Goal: Task Accomplishment & Management: Manage account settings

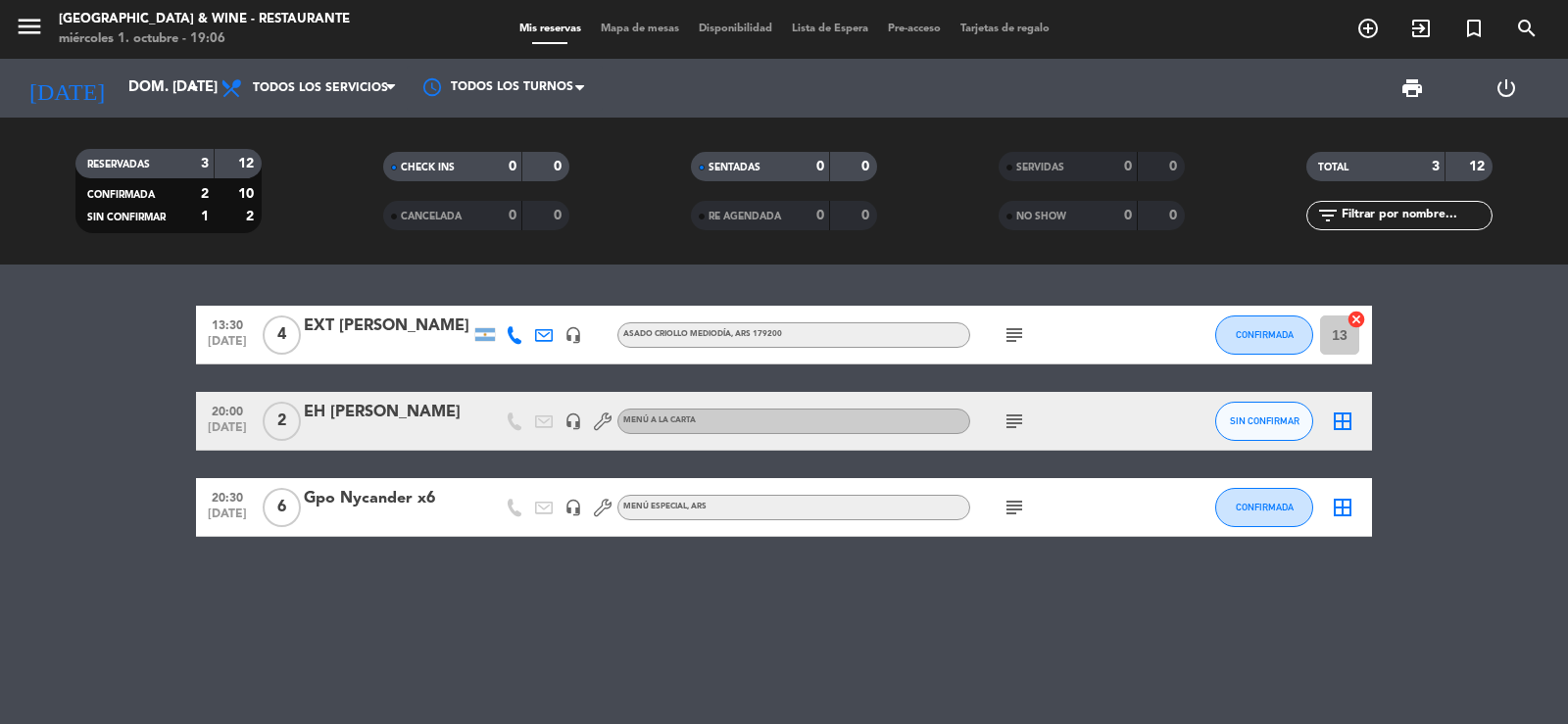
click at [153, 92] on input "dom. [DATE]" at bounding box center [213, 88] width 190 height 37
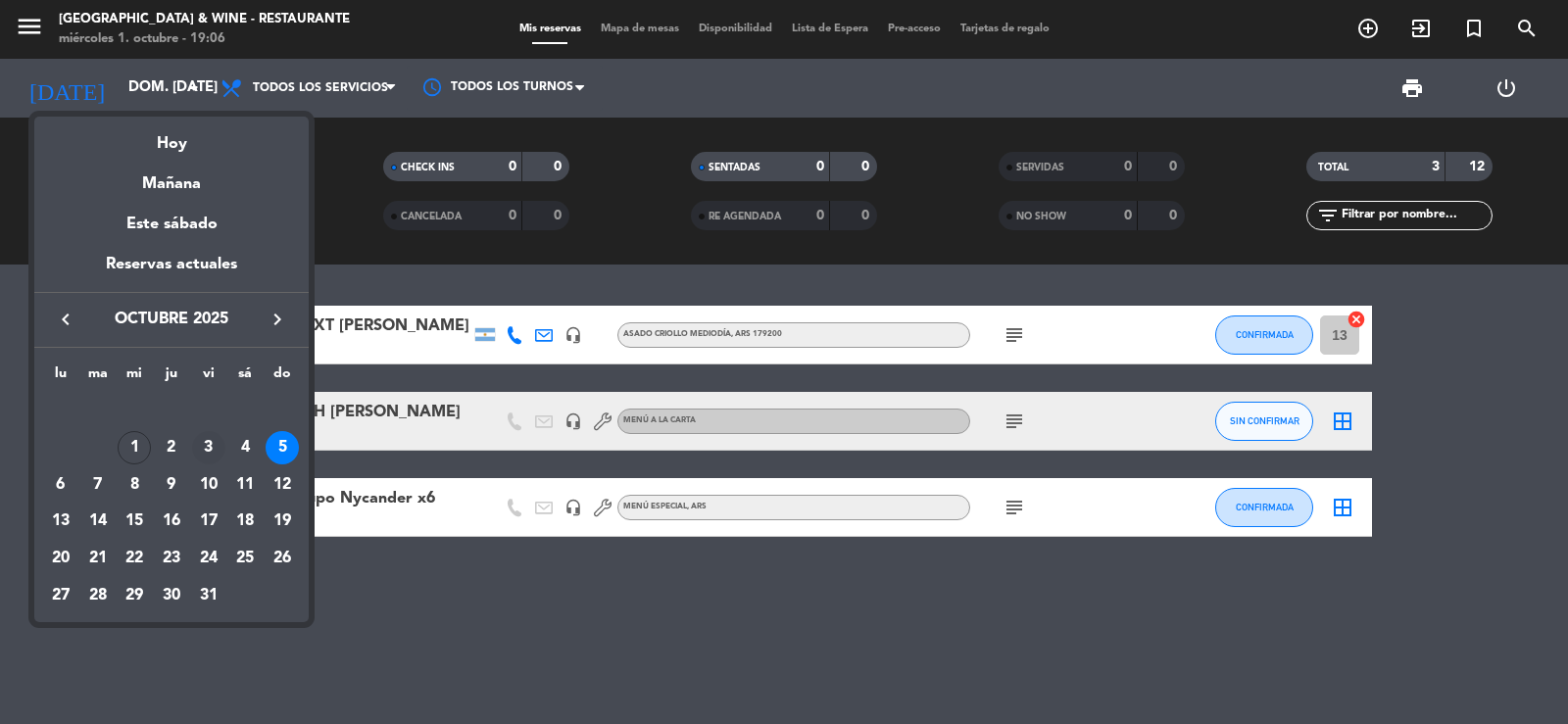
click at [209, 447] on div "3" at bounding box center [208, 447] width 33 height 33
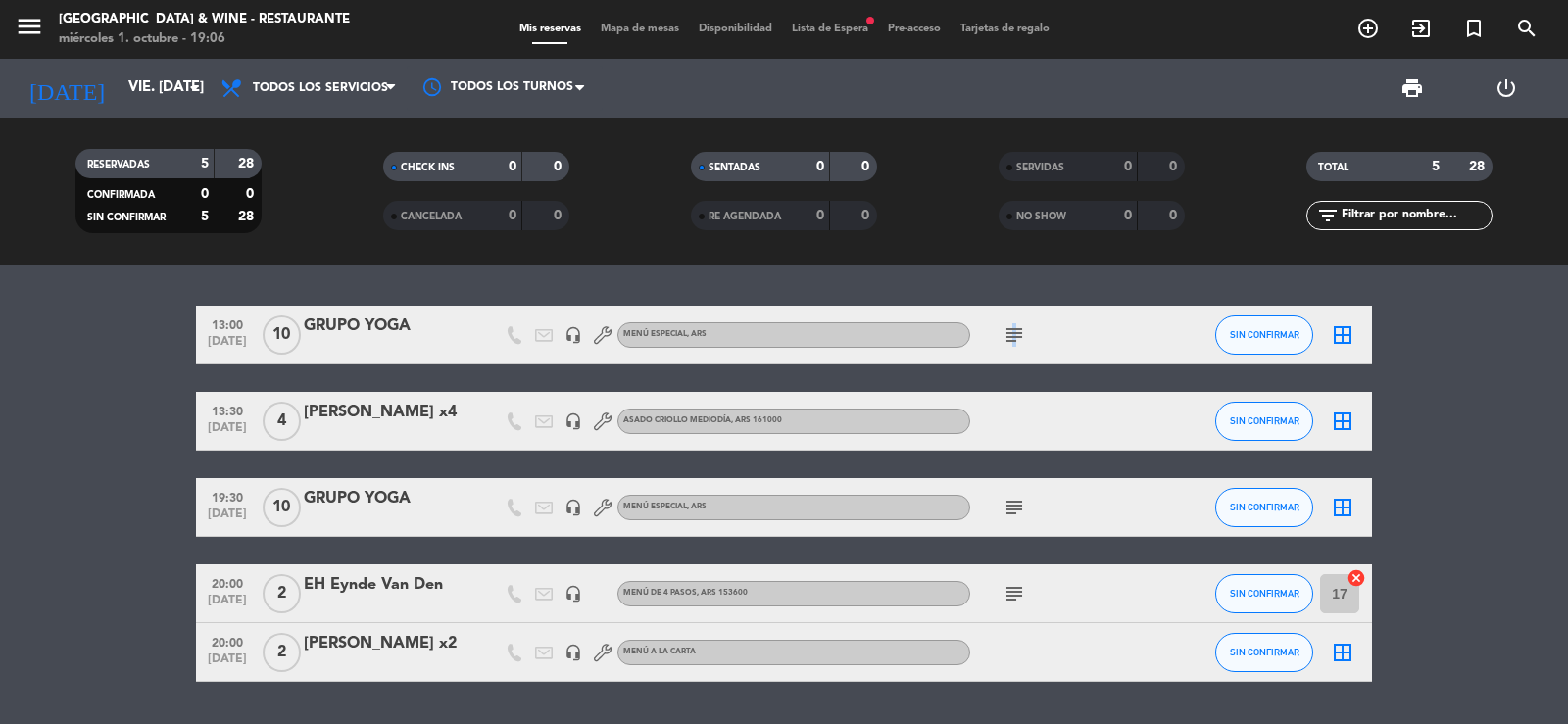
click at [1009, 332] on icon "subject" at bounding box center [1014, 335] width 24 height 24
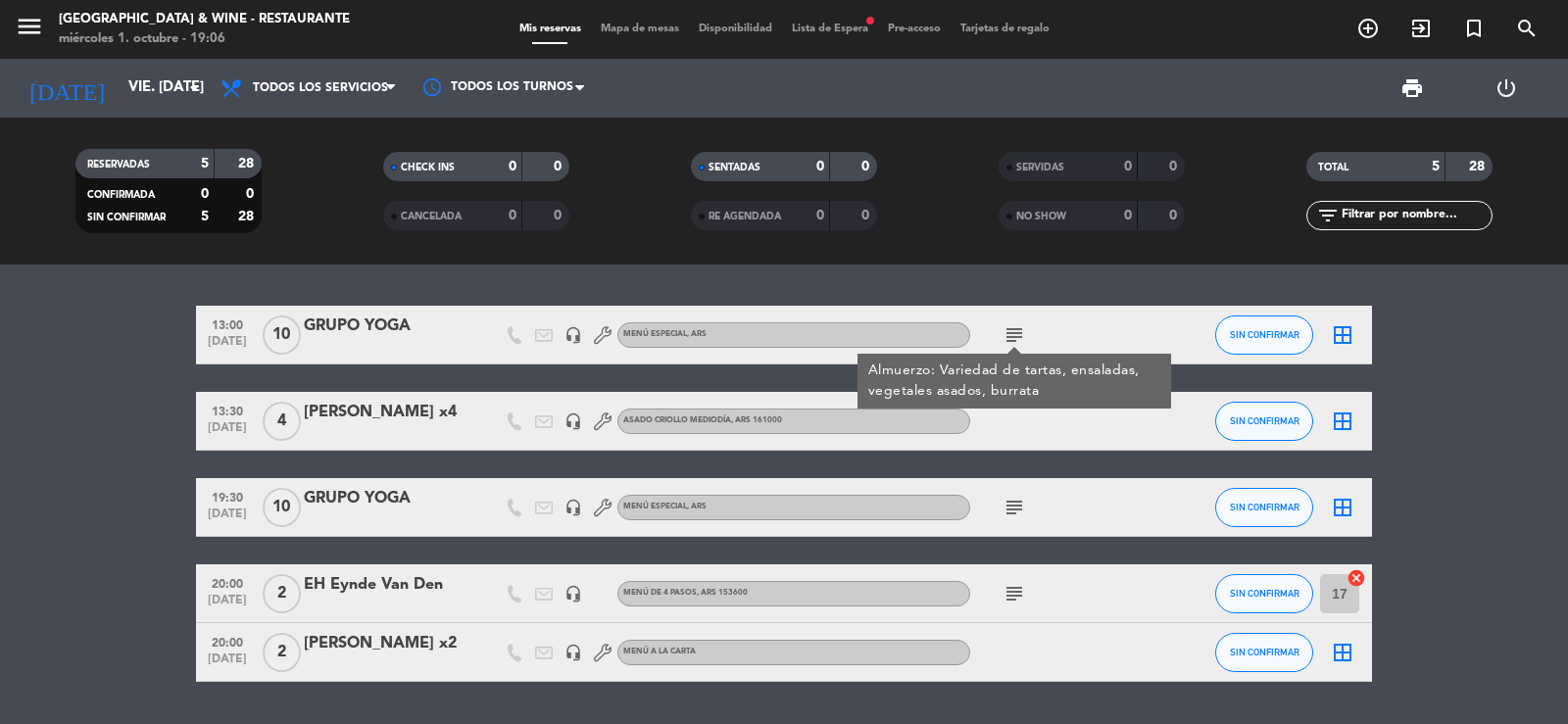
click at [941, 270] on div "13:00 [DATE] GRUPO YOGA headset_mic MENÚ ESPECIAL , ARS subject Almuerzo: Varie…" at bounding box center [784, 494] width 1568 height 460
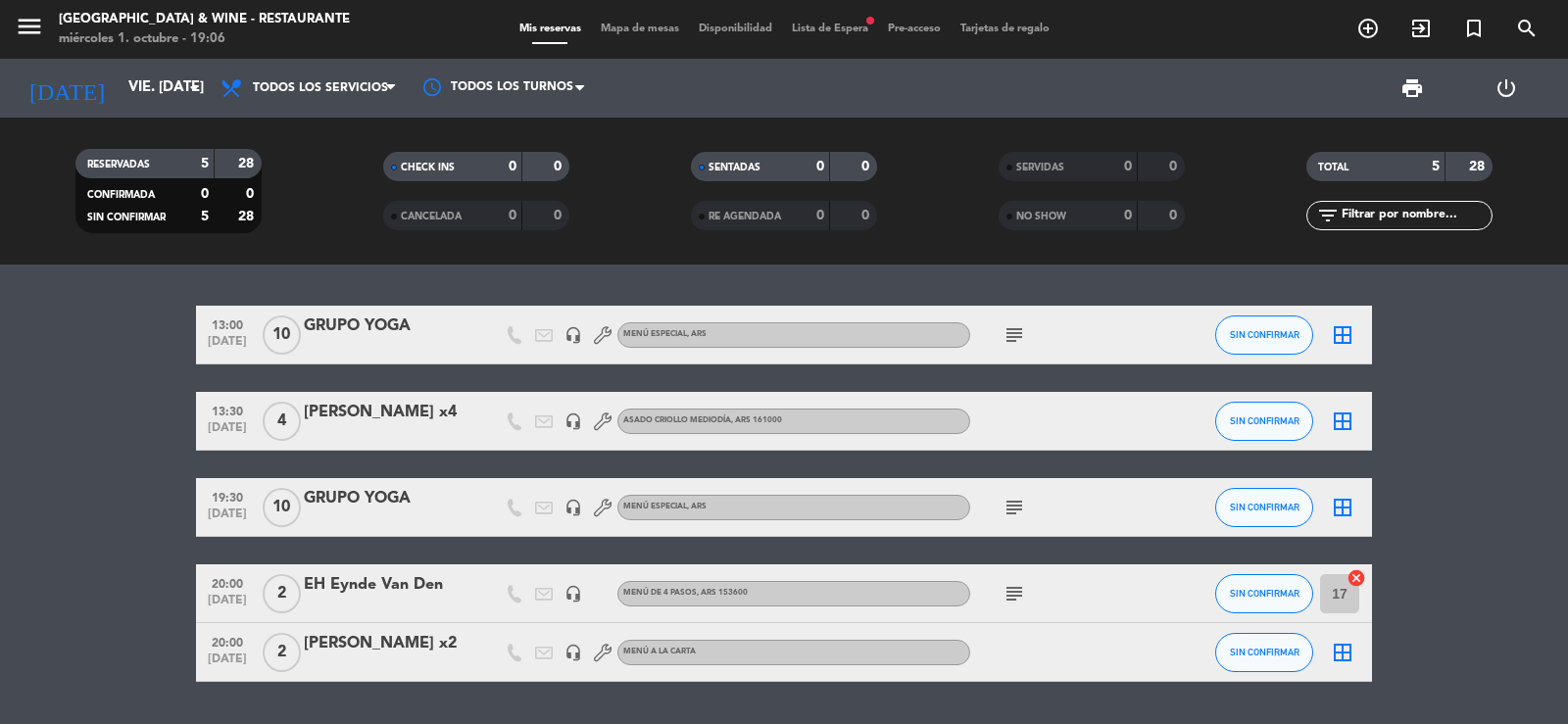
click at [1014, 517] on icon "subject" at bounding box center [1014, 508] width 24 height 24
click at [951, 274] on div "13:00 [DATE] GRUPO YOGA headset_mic MENÚ ESPECIAL , ARS subject SIN CONFIRMAR b…" at bounding box center [784, 494] width 1568 height 460
click at [119, 79] on input "vie. [DATE]" at bounding box center [213, 88] width 190 height 37
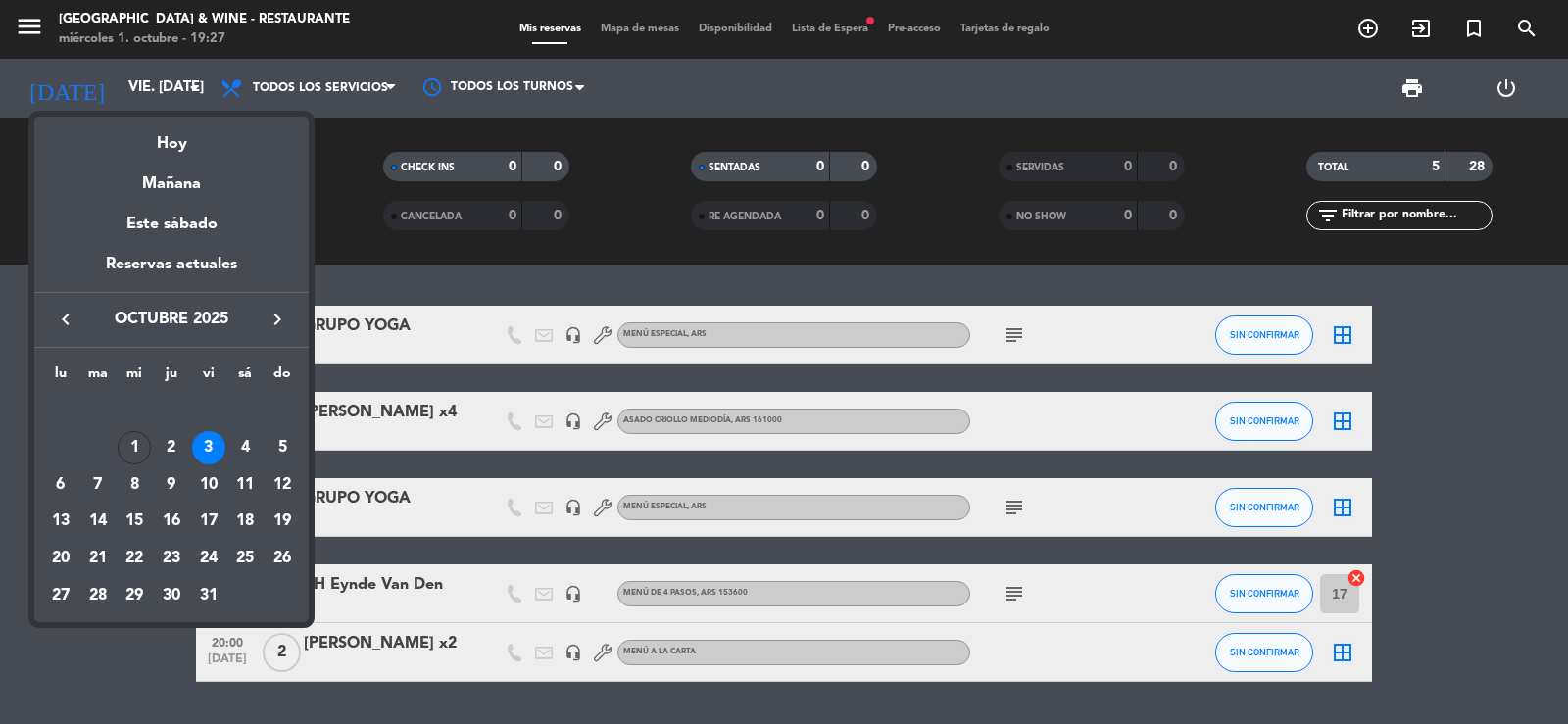
click at [276, 323] on icon "keyboard_arrow_right" at bounding box center [277, 320] width 24 height 24
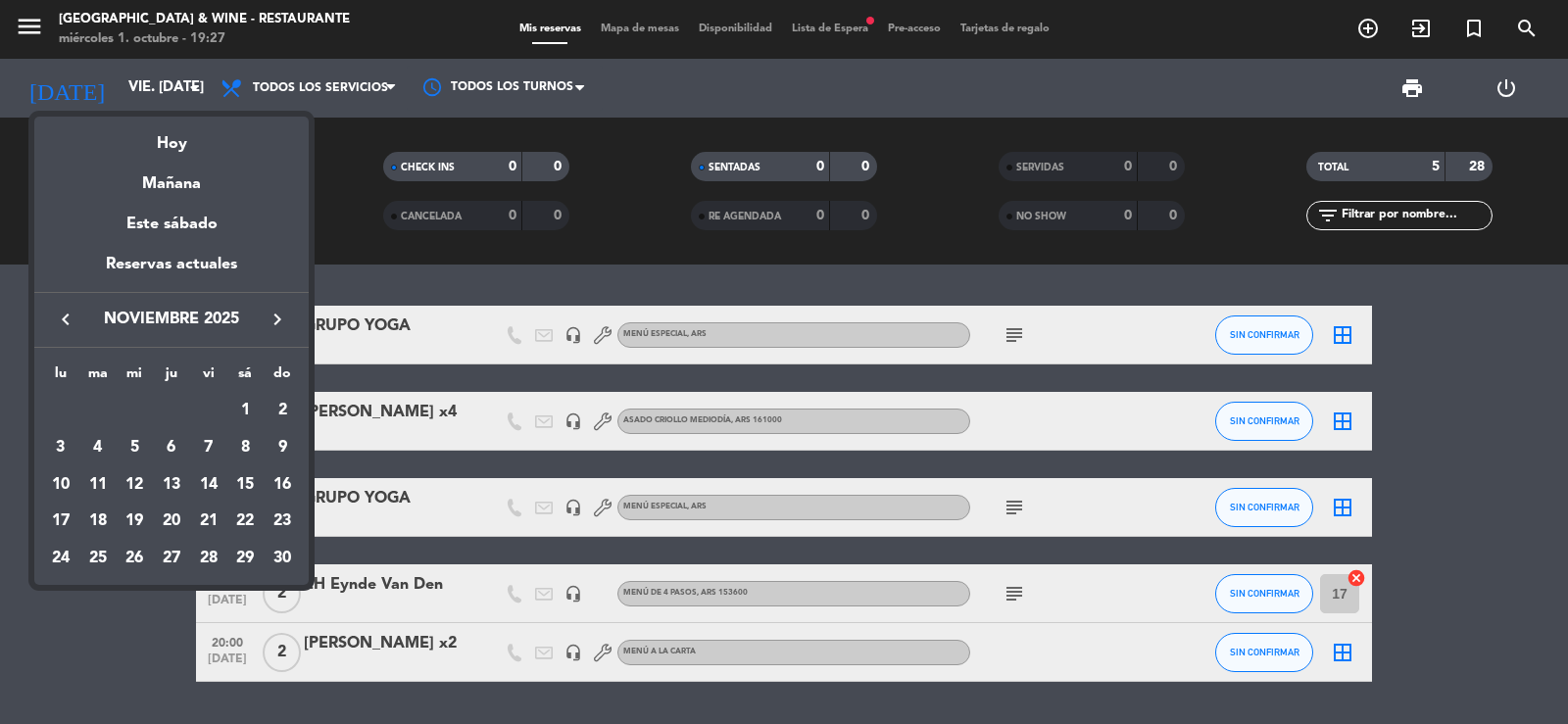
click at [276, 323] on icon "keyboard_arrow_right" at bounding box center [277, 320] width 24 height 24
click at [212, 486] on div "12" at bounding box center [208, 485] width 33 height 33
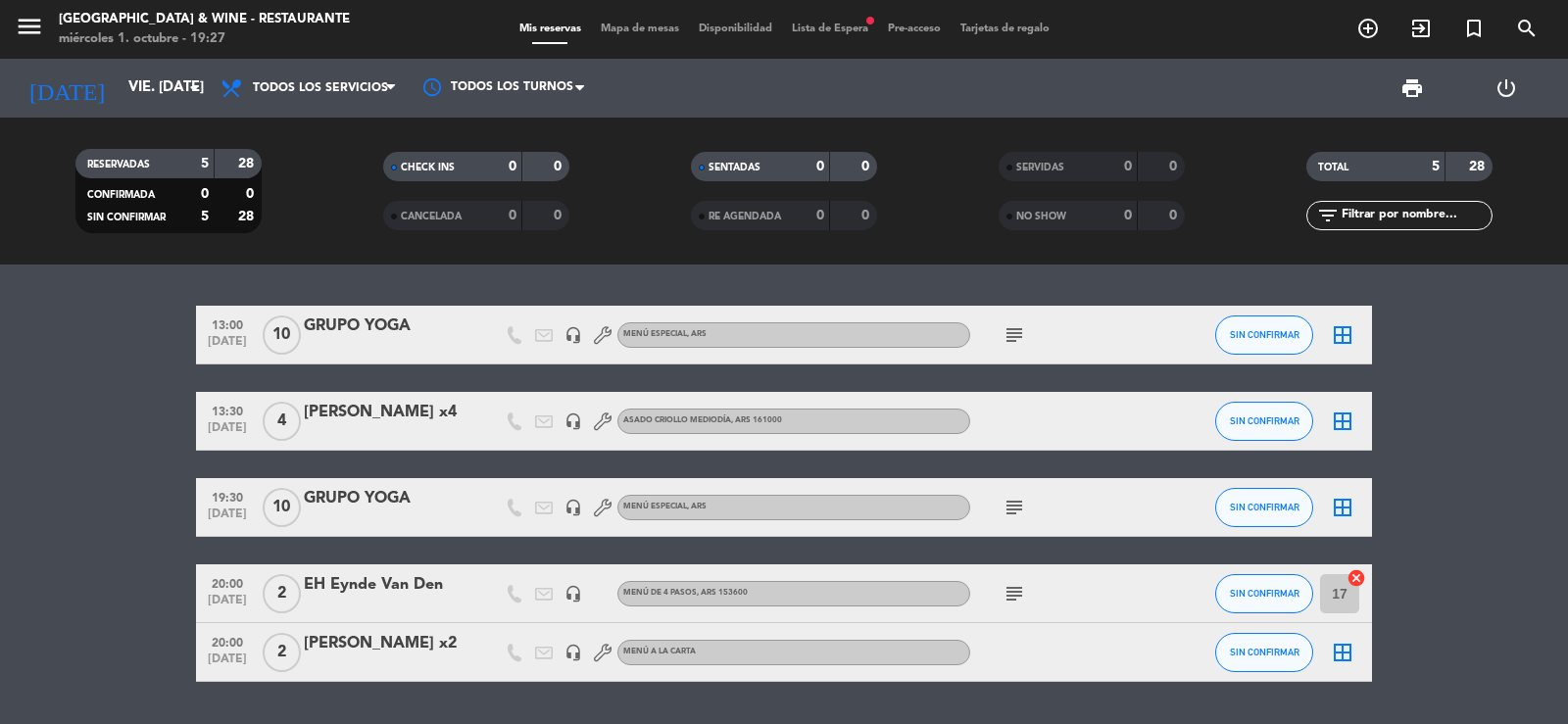
type input "vie. 12 dic."
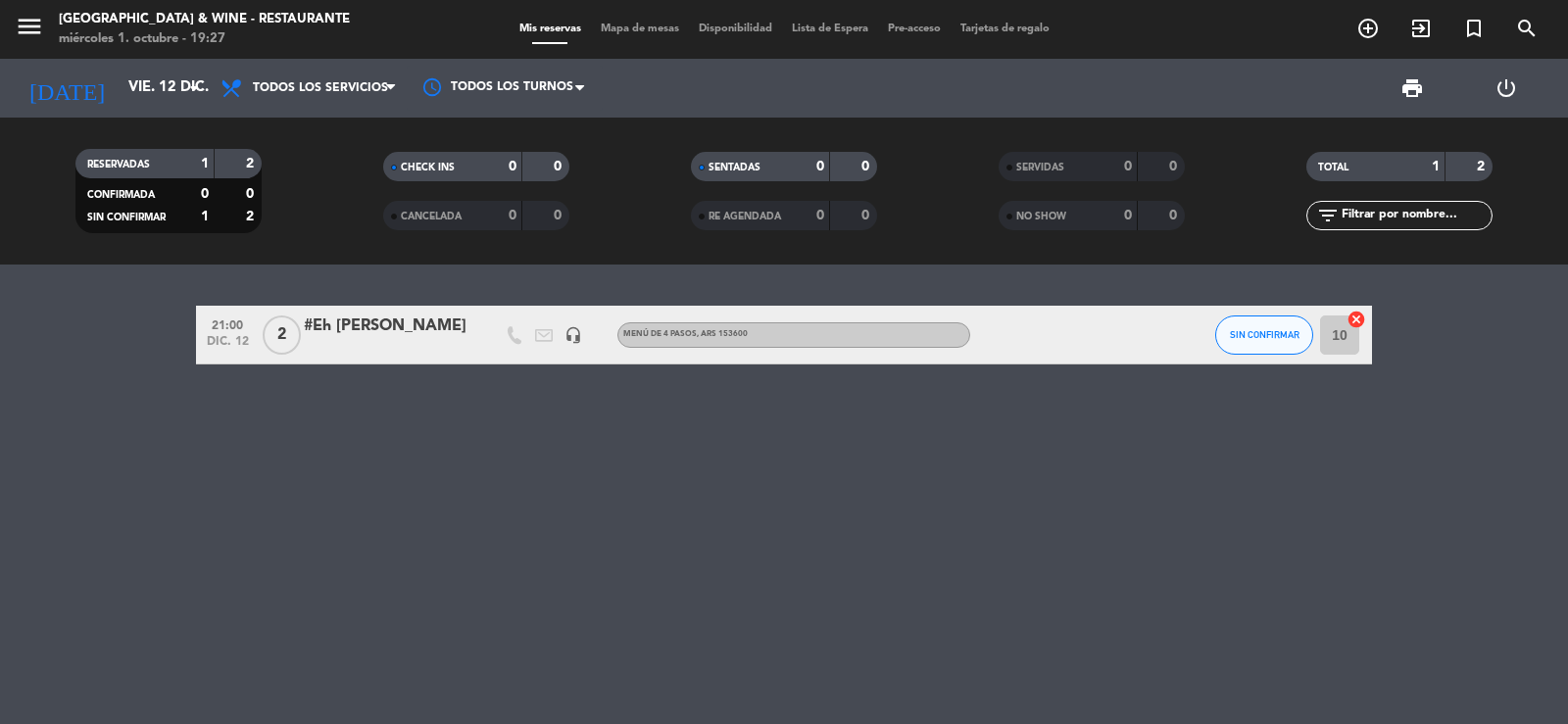
click at [384, 326] on div "#Eh [PERSON_NAME]" at bounding box center [387, 326] width 167 height 26
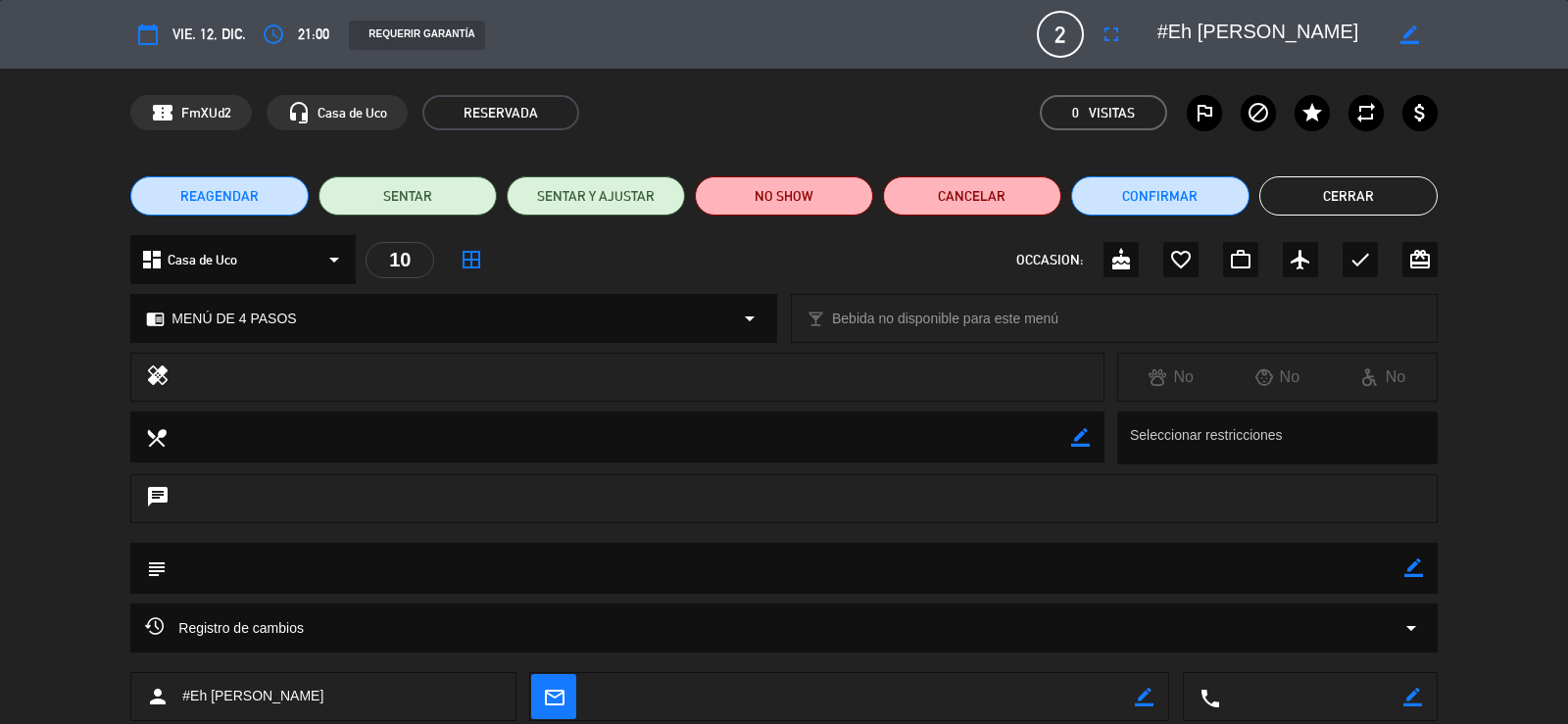
click at [255, 175] on div "REAGENDAR SENTAR SENTAR Y AJUSTAR NO SHOW Cancelar Confirmar Cerrar" at bounding box center [784, 195] width 1568 height 79
click at [258, 186] on button "REAGENDAR" at bounding box center [219, 195] width 179 height 39
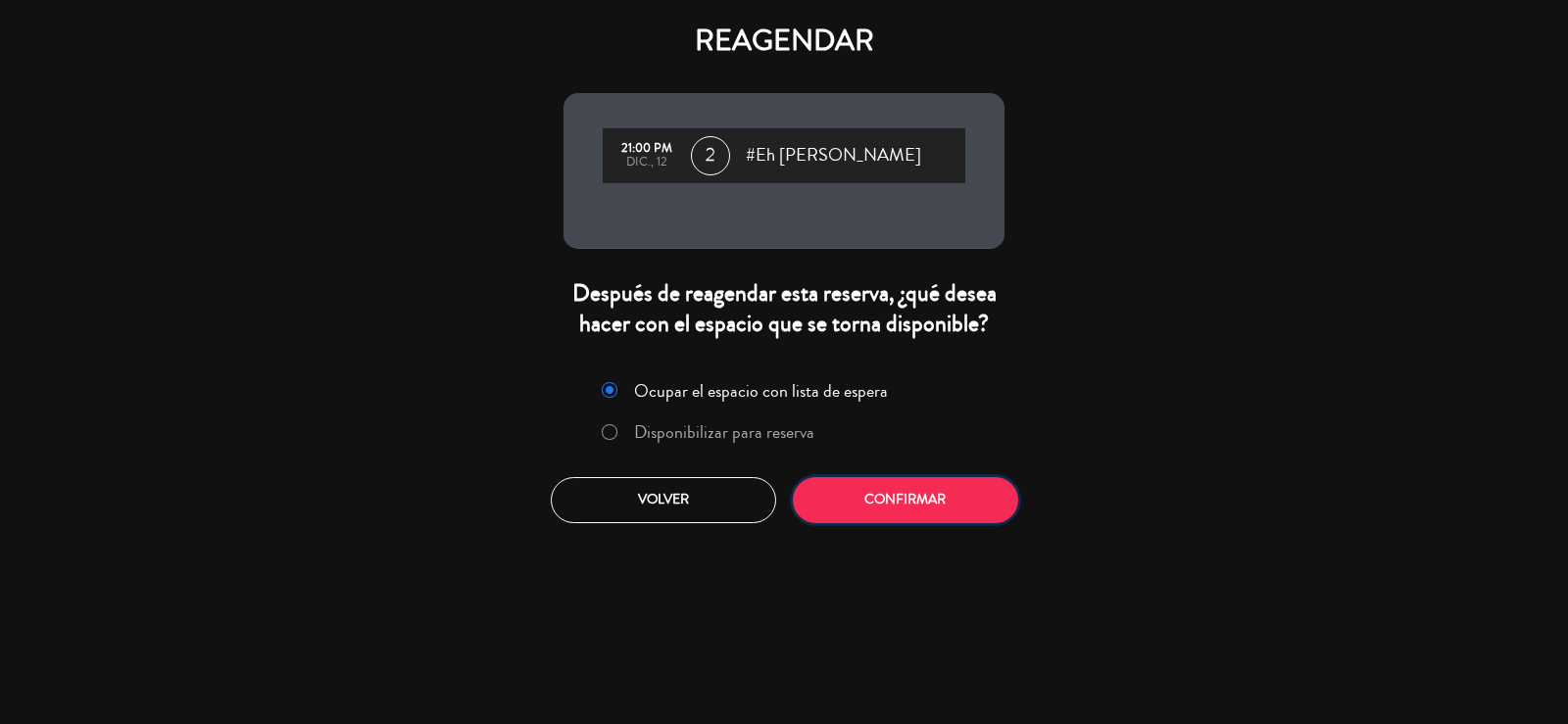
drag, startPoint x: 822, startPoint y: 494, endPoint x: 815, endPoint y: 485, distance: 11.4
click at [823, 493] on button "Confirmar" at bounding box center [906, 500] width 225 height 46
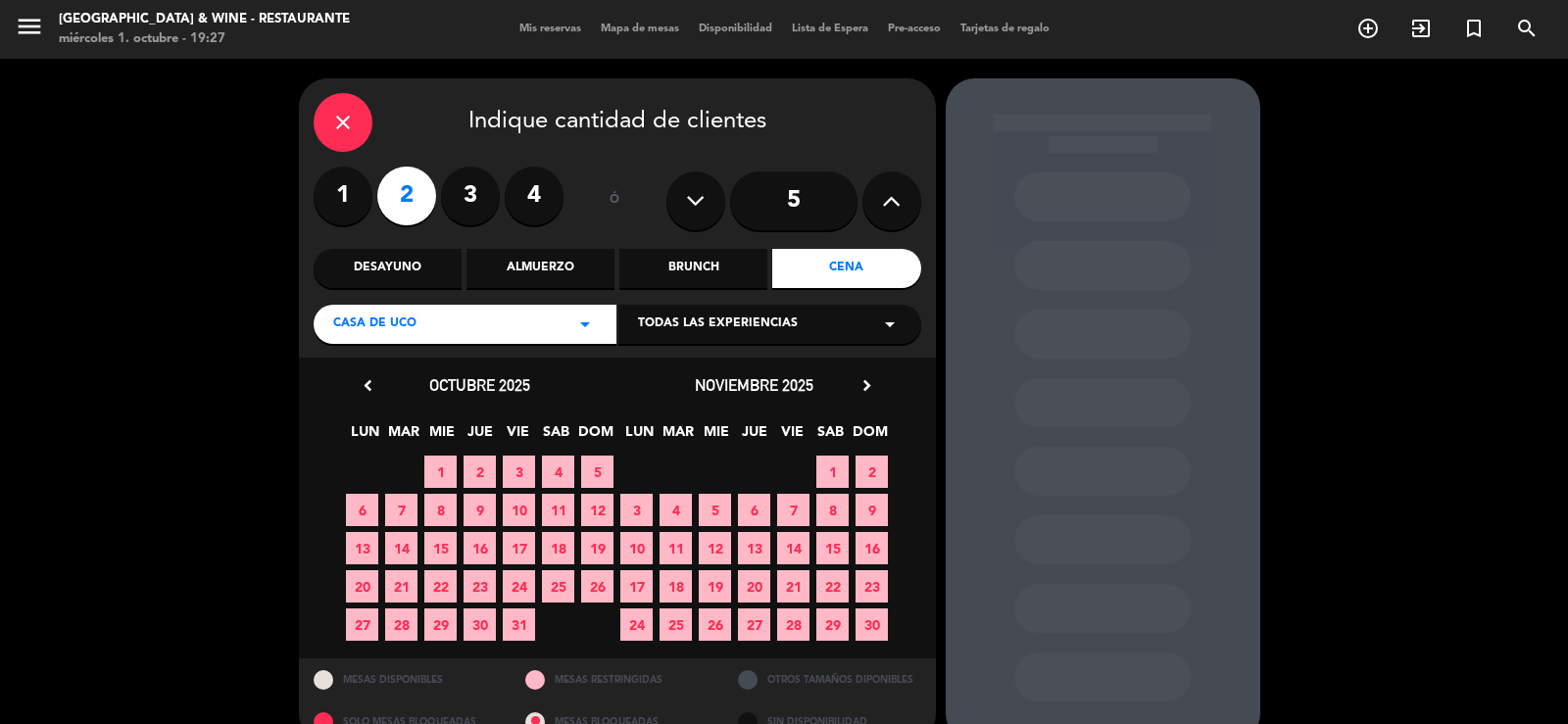
click at [868, 389] on icon "chevron_right" at bounding box center [867, 385] width 21 height 21
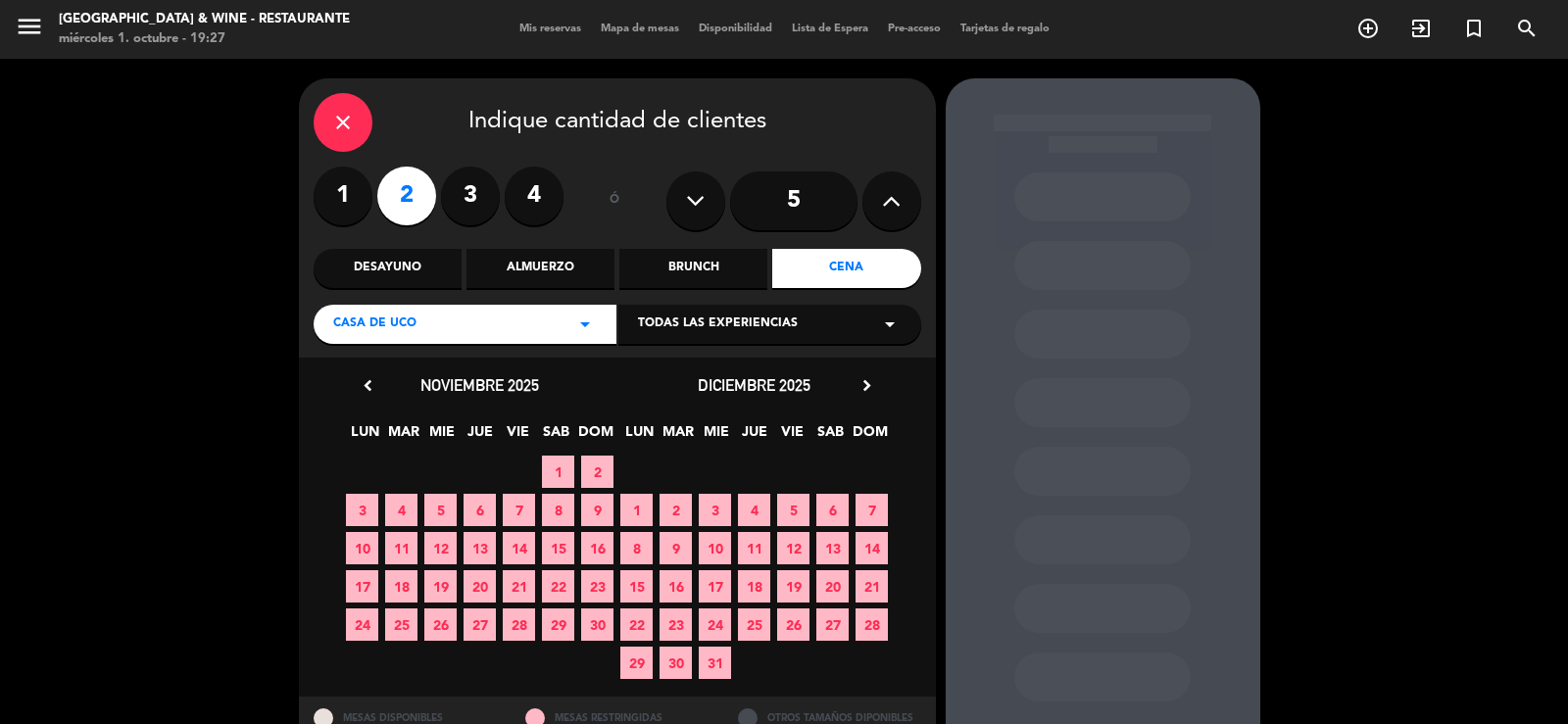
click at [672, 548] on span "9" at bounding box center [675, 548] width 32 height 32
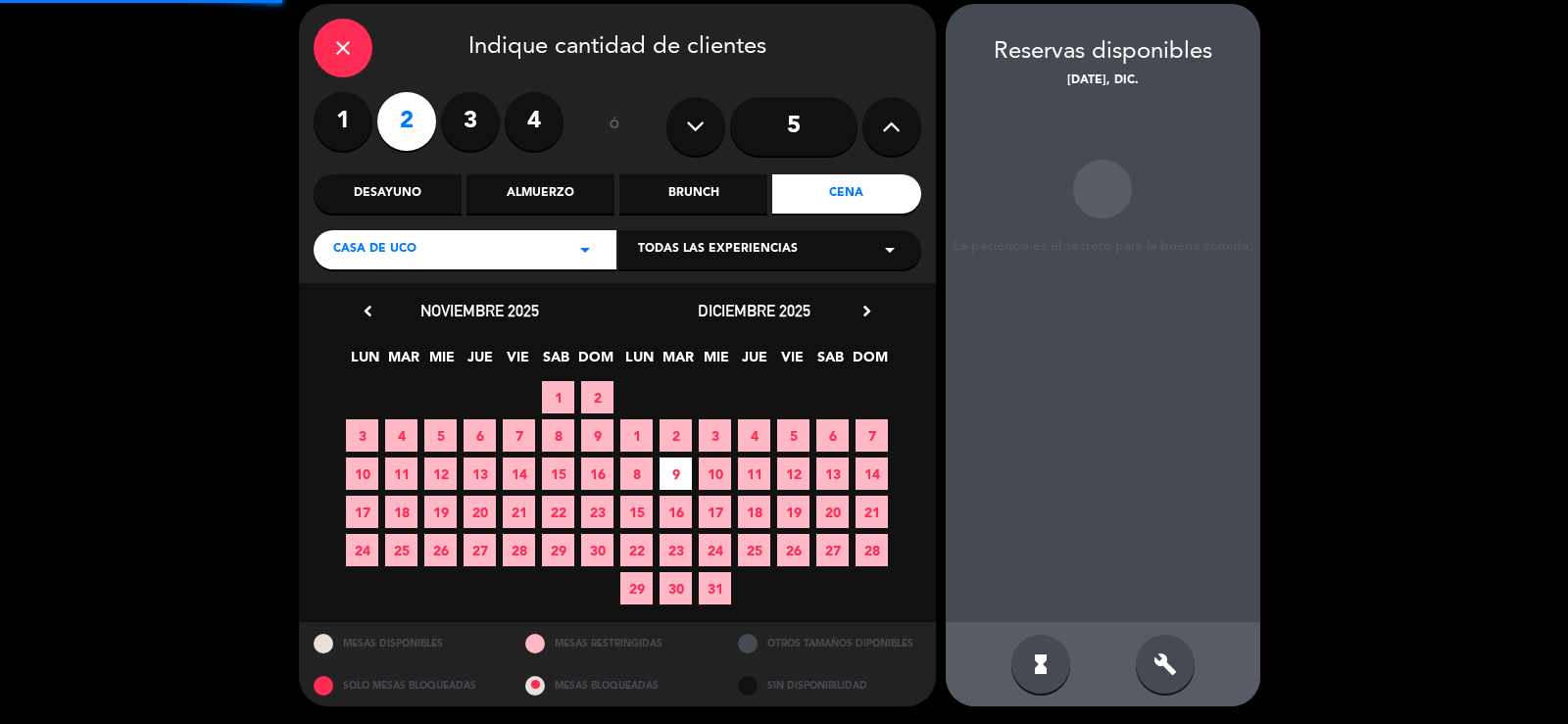
scroll to position [76, 0]
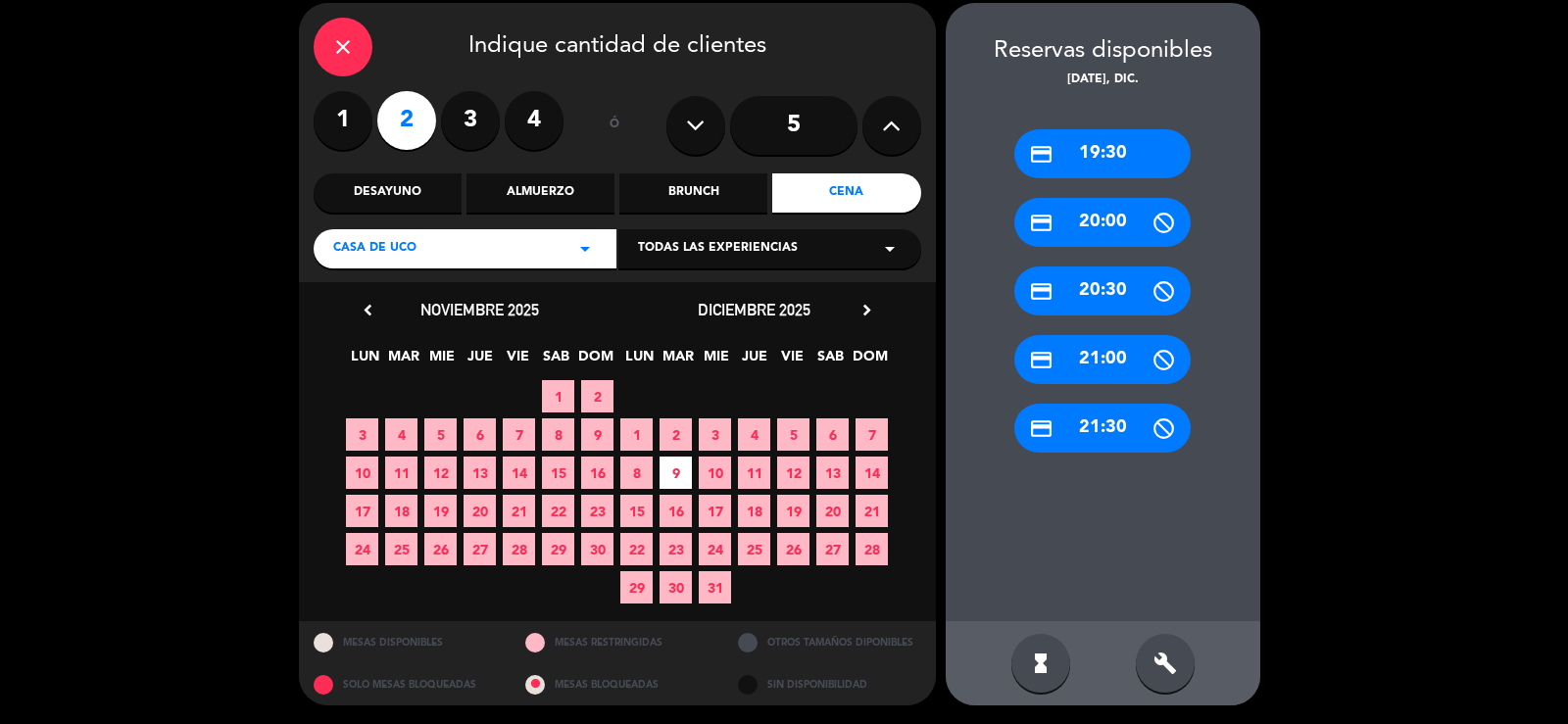
click at [1162, 673] on icon "build" at bounding box center [1165, 663] width 24 height 24
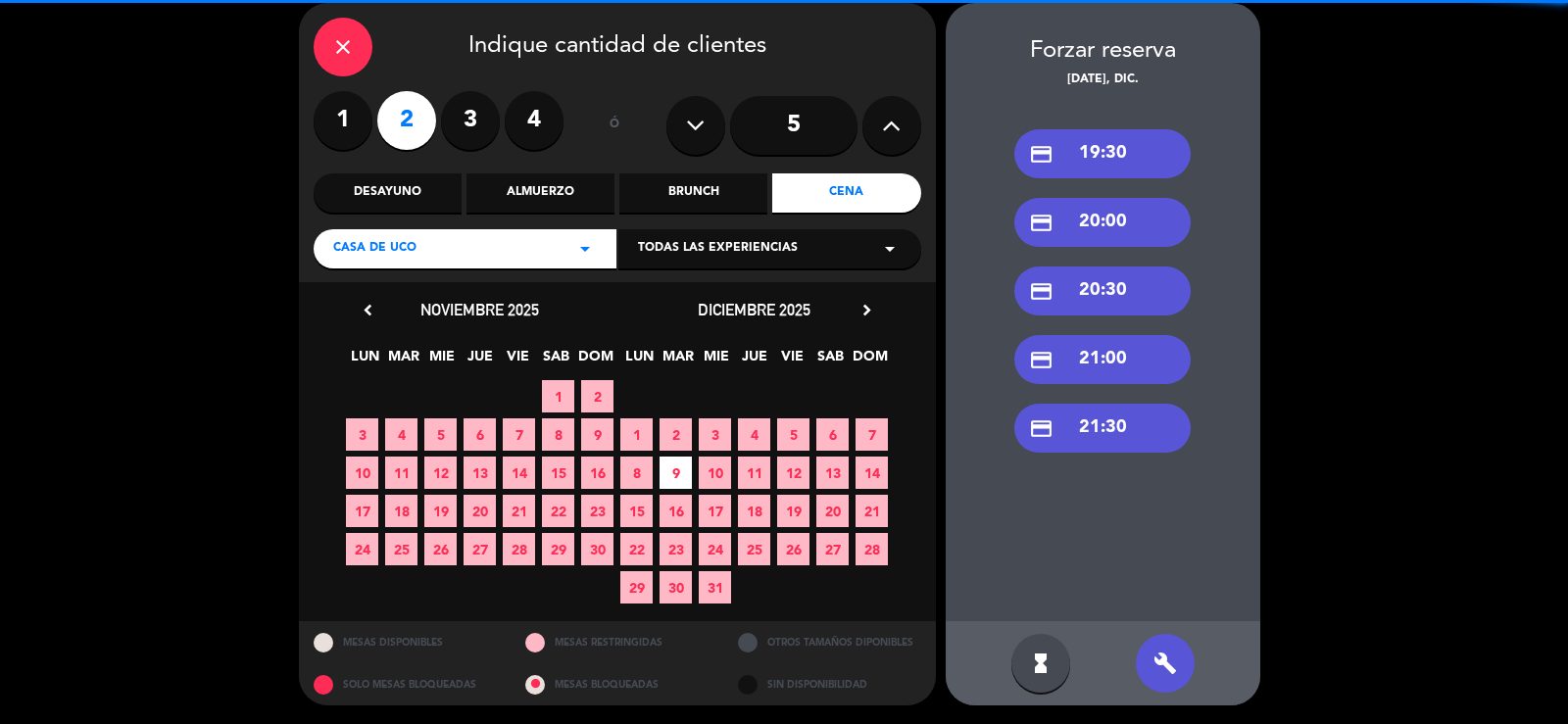
click at [1061, 290] on div "credit_card 20:30" at bounding box center [1102, 290] width 177 height 49
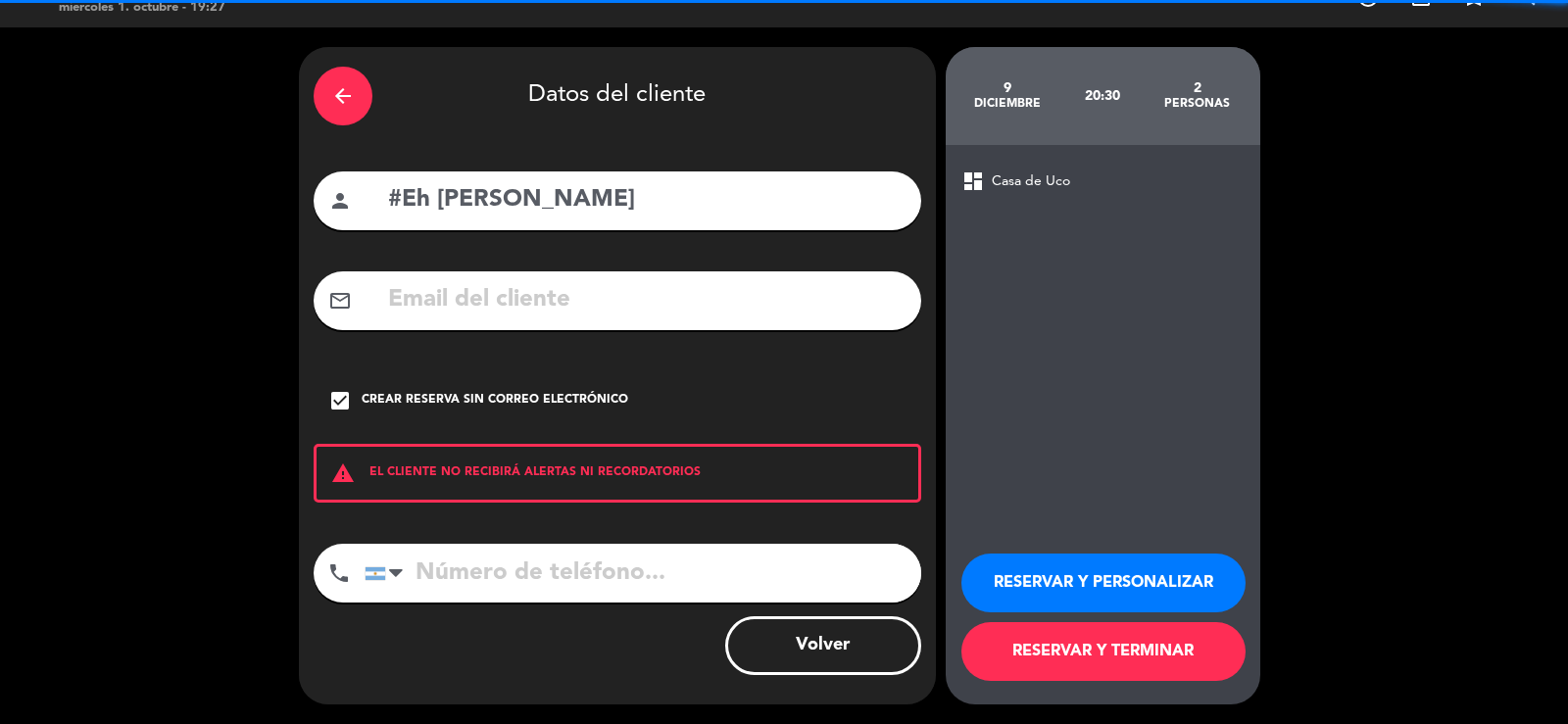
scroll to position [31, 0]
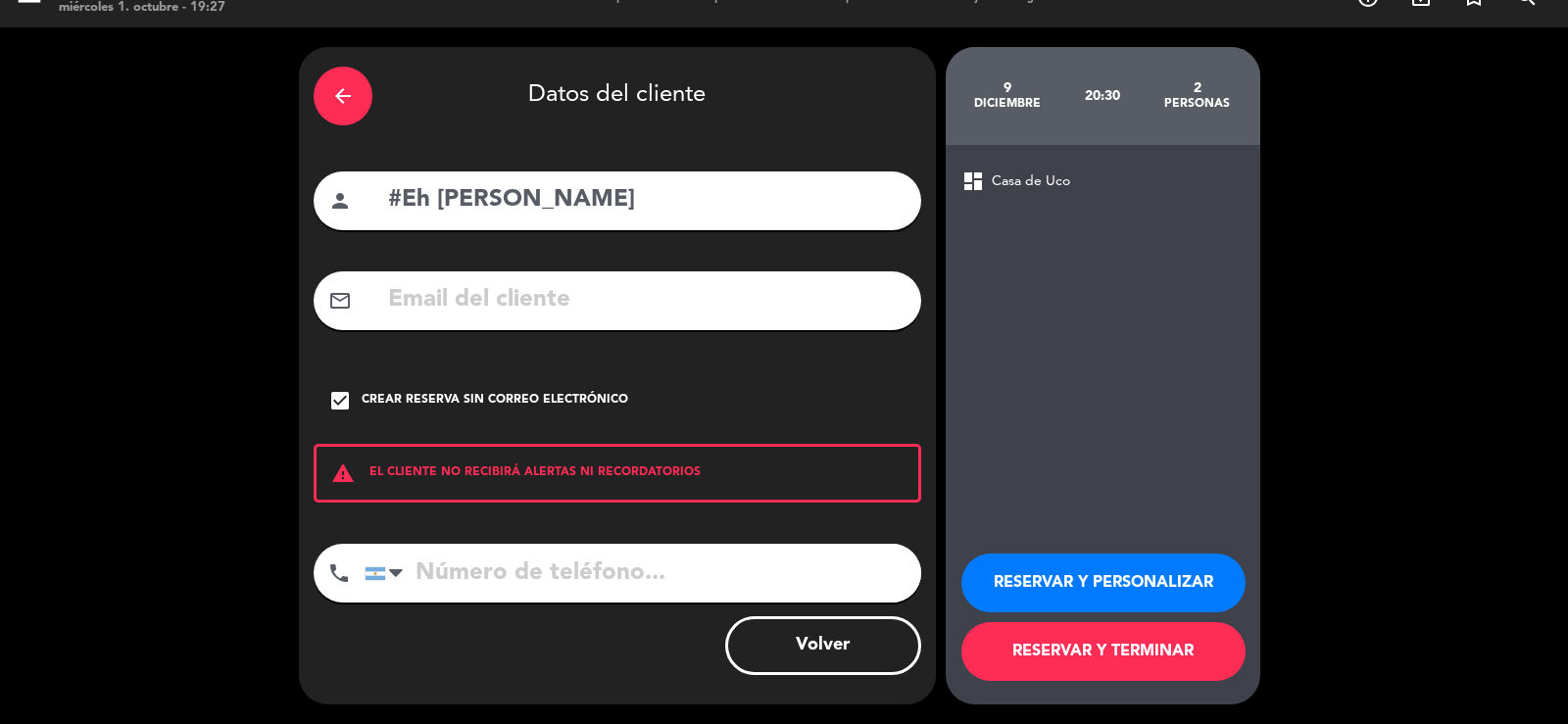
click at [1115, 651] on button "RESERVAR Y TERMINAR" at bounding box center [1103, 651] width 284 height 59
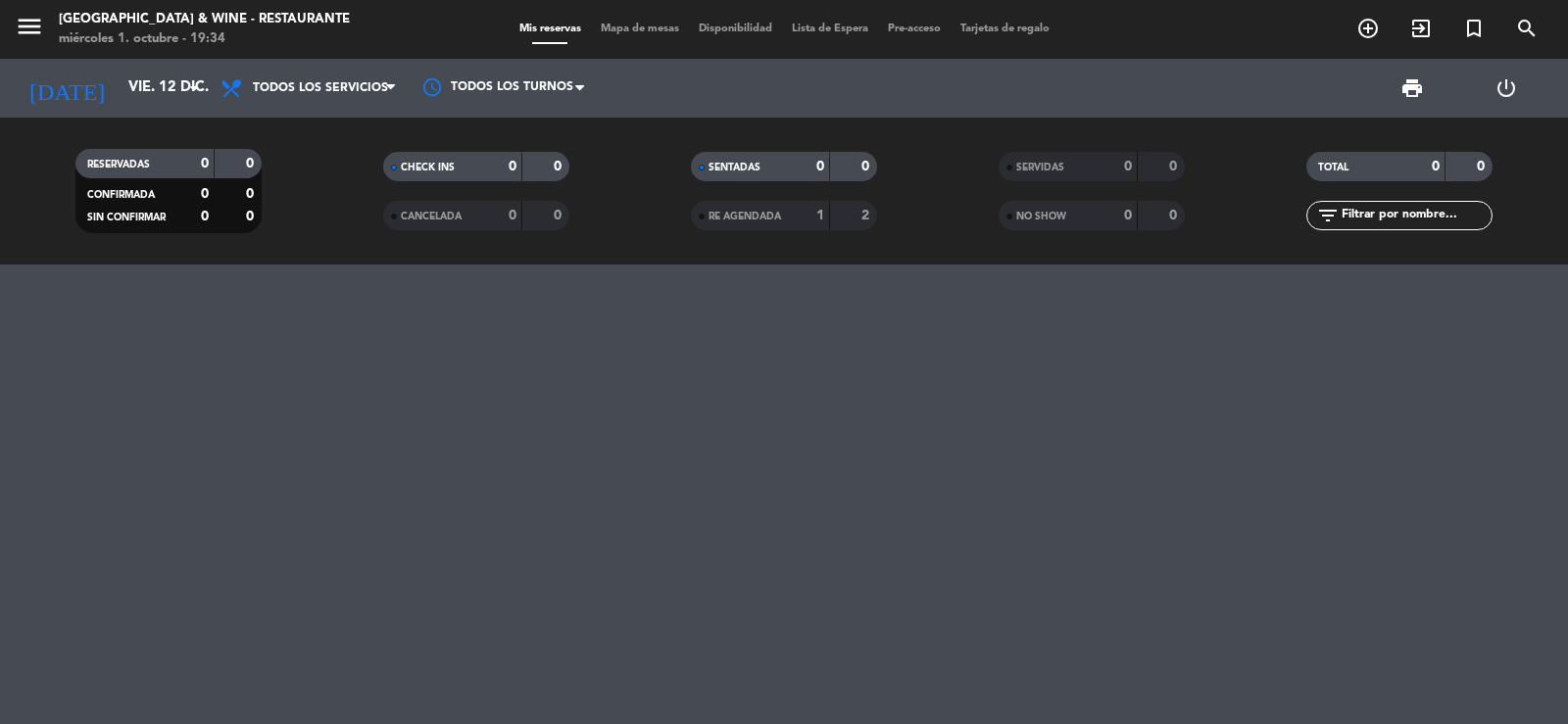
click at [103, 61] on div "[DATE] vie. 12 dic. arrow_drop_down" at bounding box center [113, 88] width 196 height 59
click at [119, 102] on input "vie. 12 dic." at bounding box center [213, 88] width 190 height 37
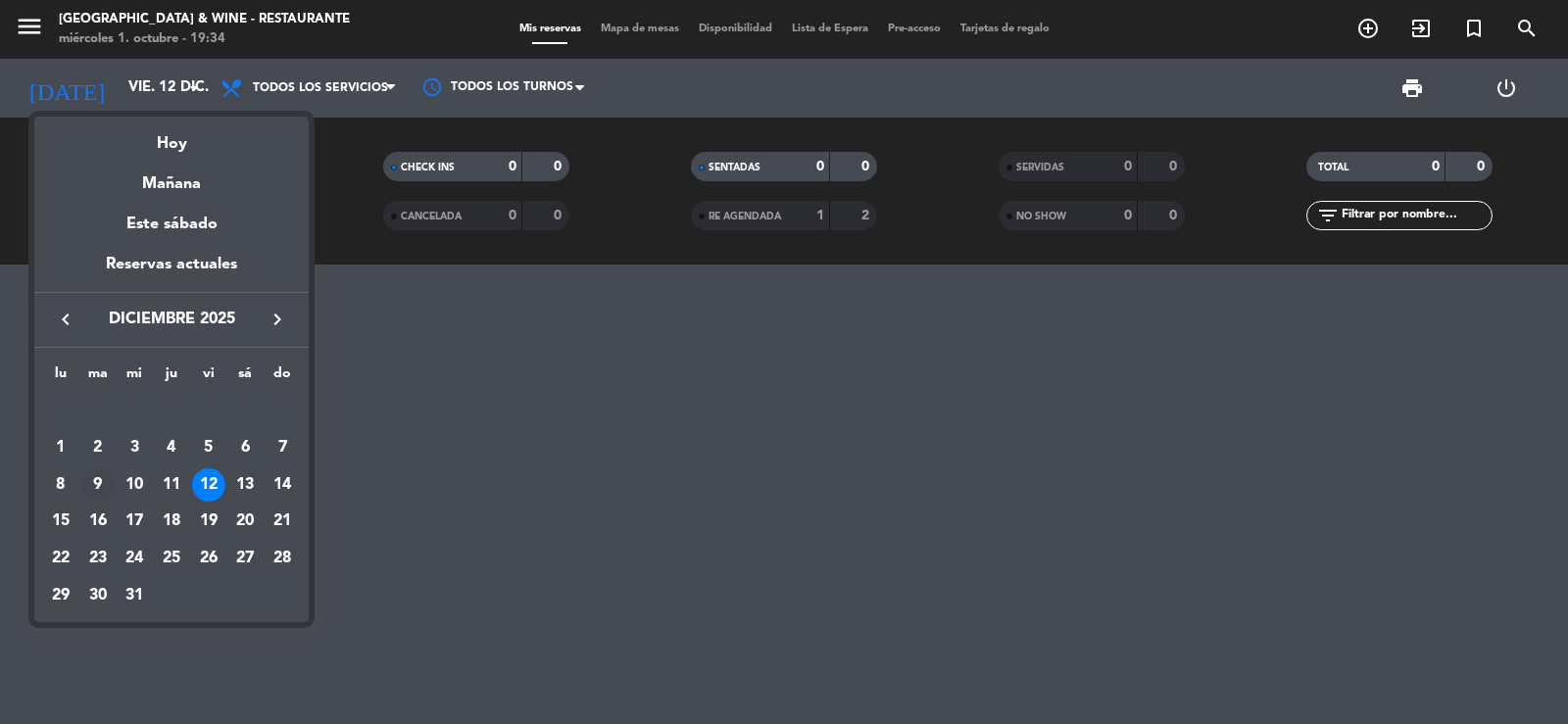
click at [107, 484] on div "9" at bounding box center [98, 485] width 33 height 33
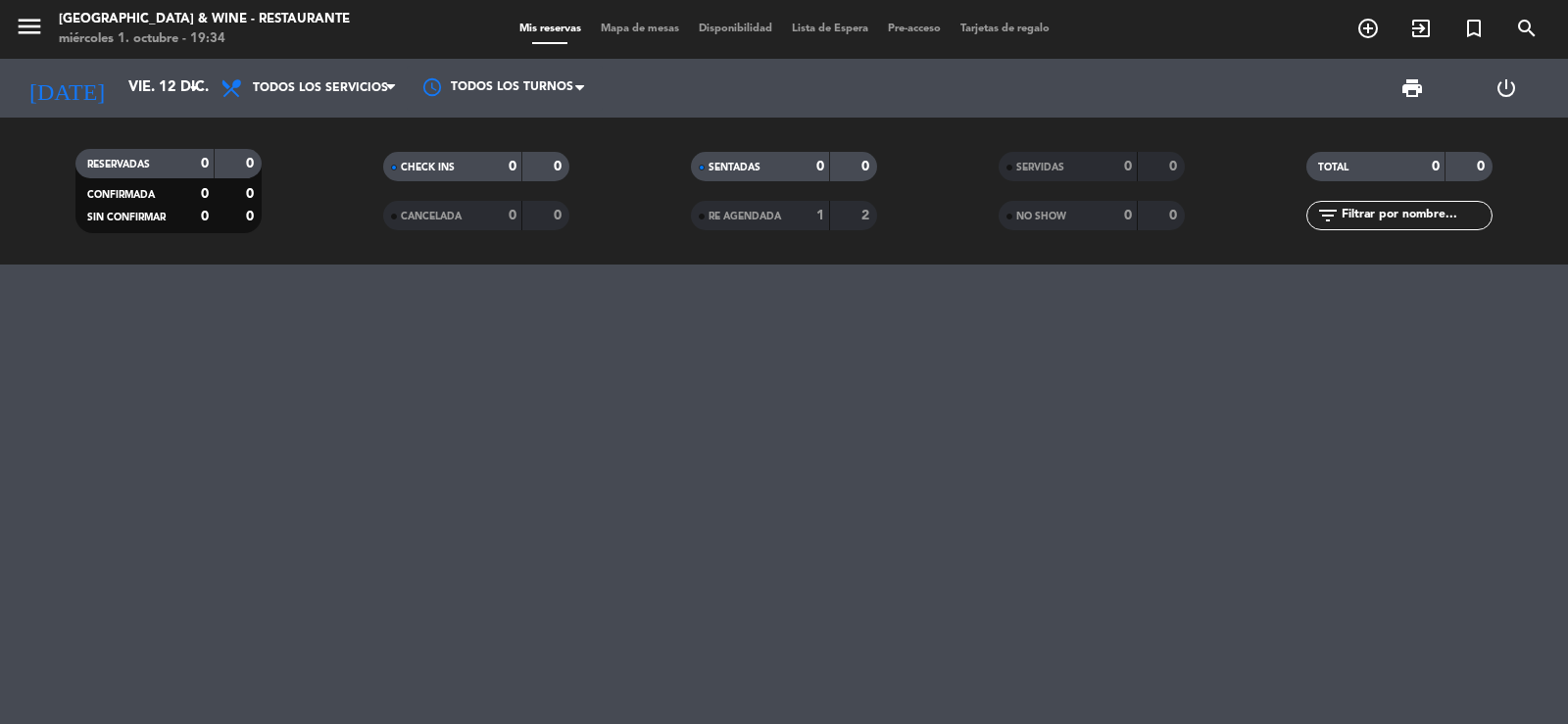
type input "[DATE] dic."
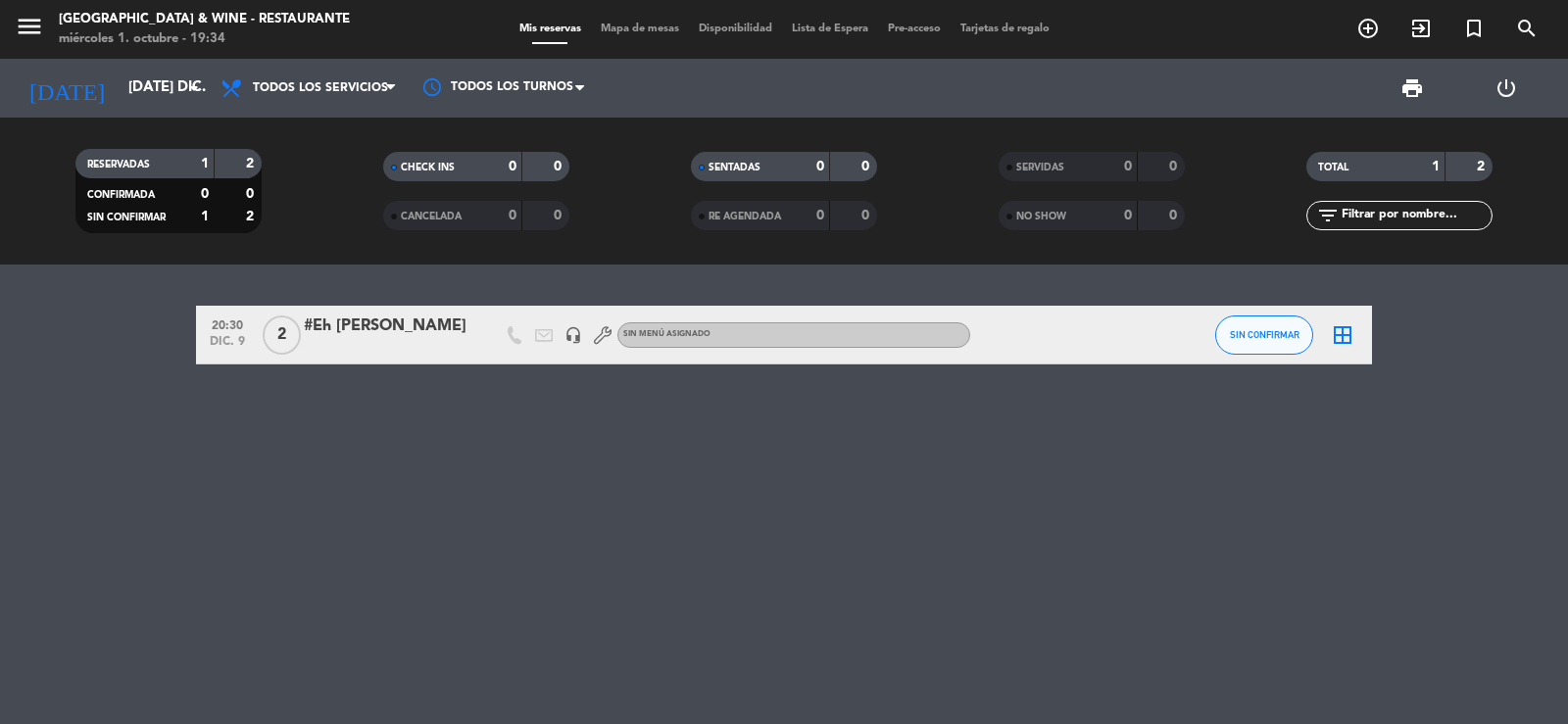
click at [1033, 338] on div at bounding box center [1058, 335] width 177 height 58
click at [360, 336] on div "#Eh [PERSON_NAME]" at bounding box center [387, 326] width 167 height 26
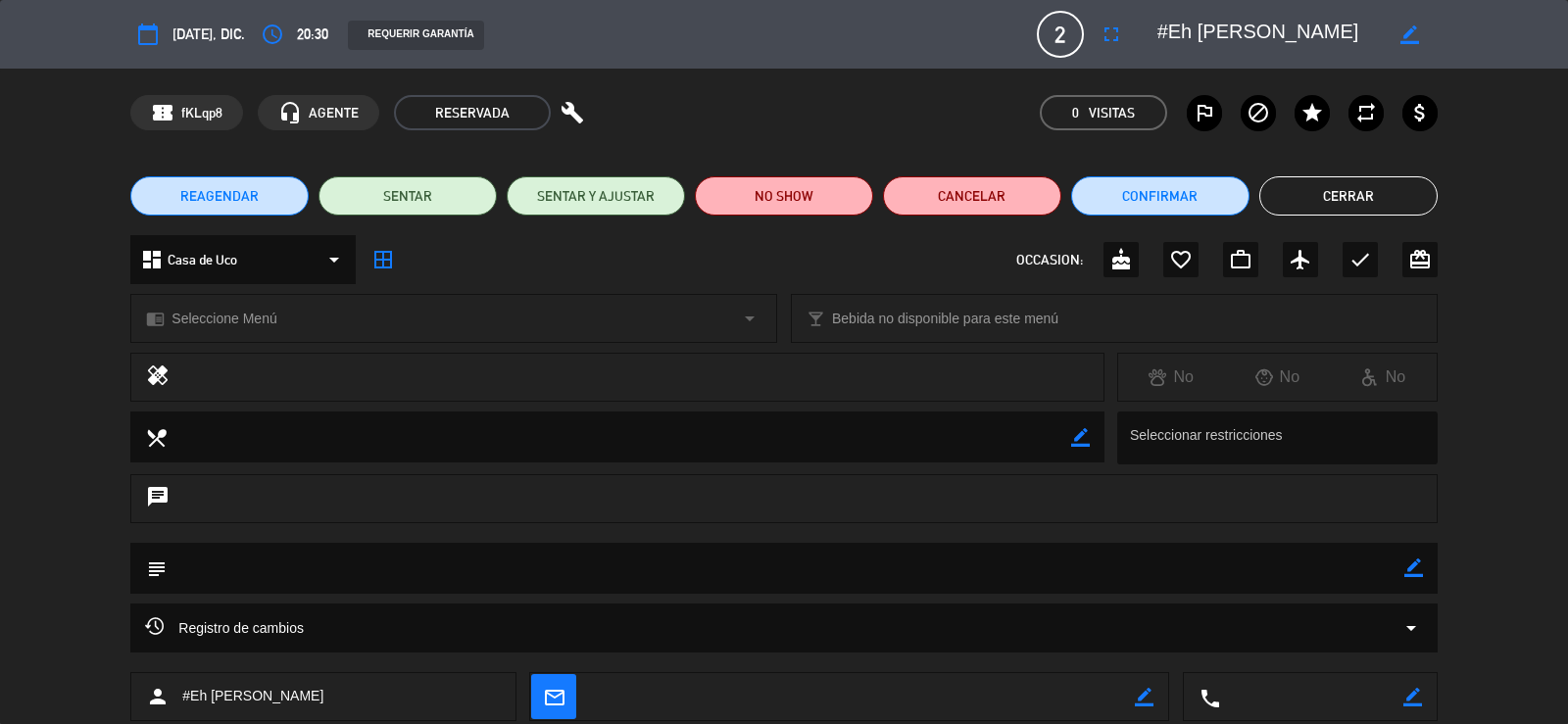
click at [269, 196] on button "REAGENDAR" at bounding box center [219, 195] width 179 height 39
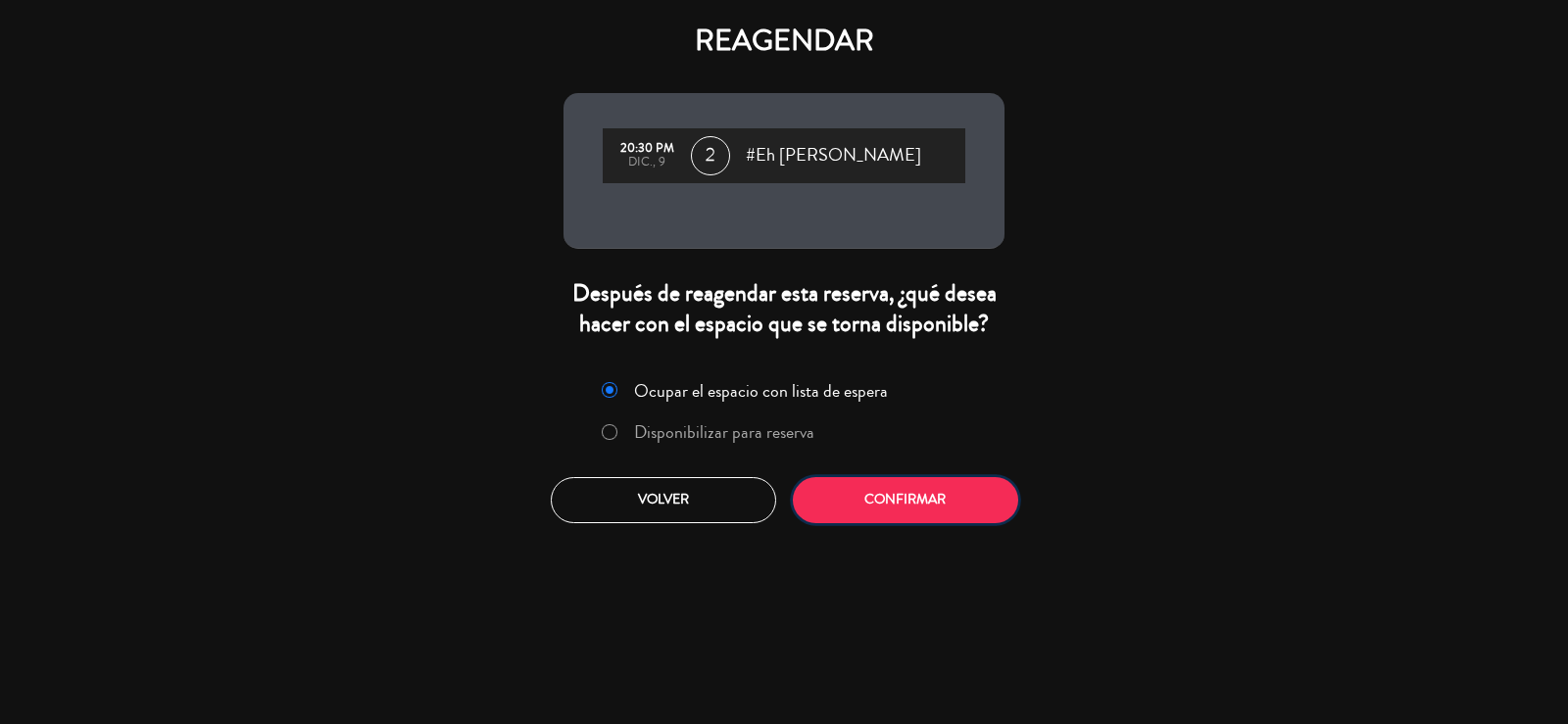
click at [871, 502] on button "Confirmar" at bounding box center [906, 500] width 225 height 46
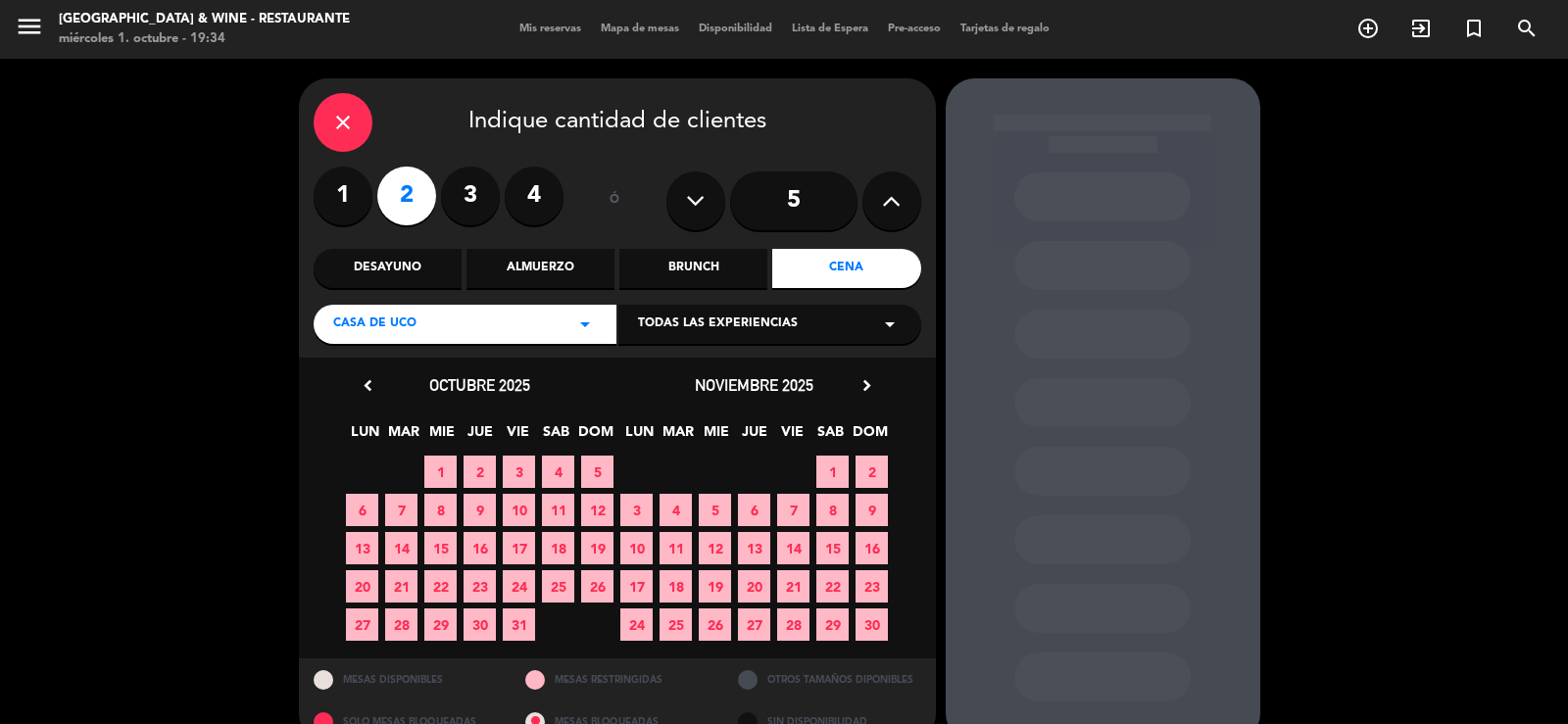
click at [869, 385] on icon "chevron_right" at bounding box center [867, 385] width 21 height 21
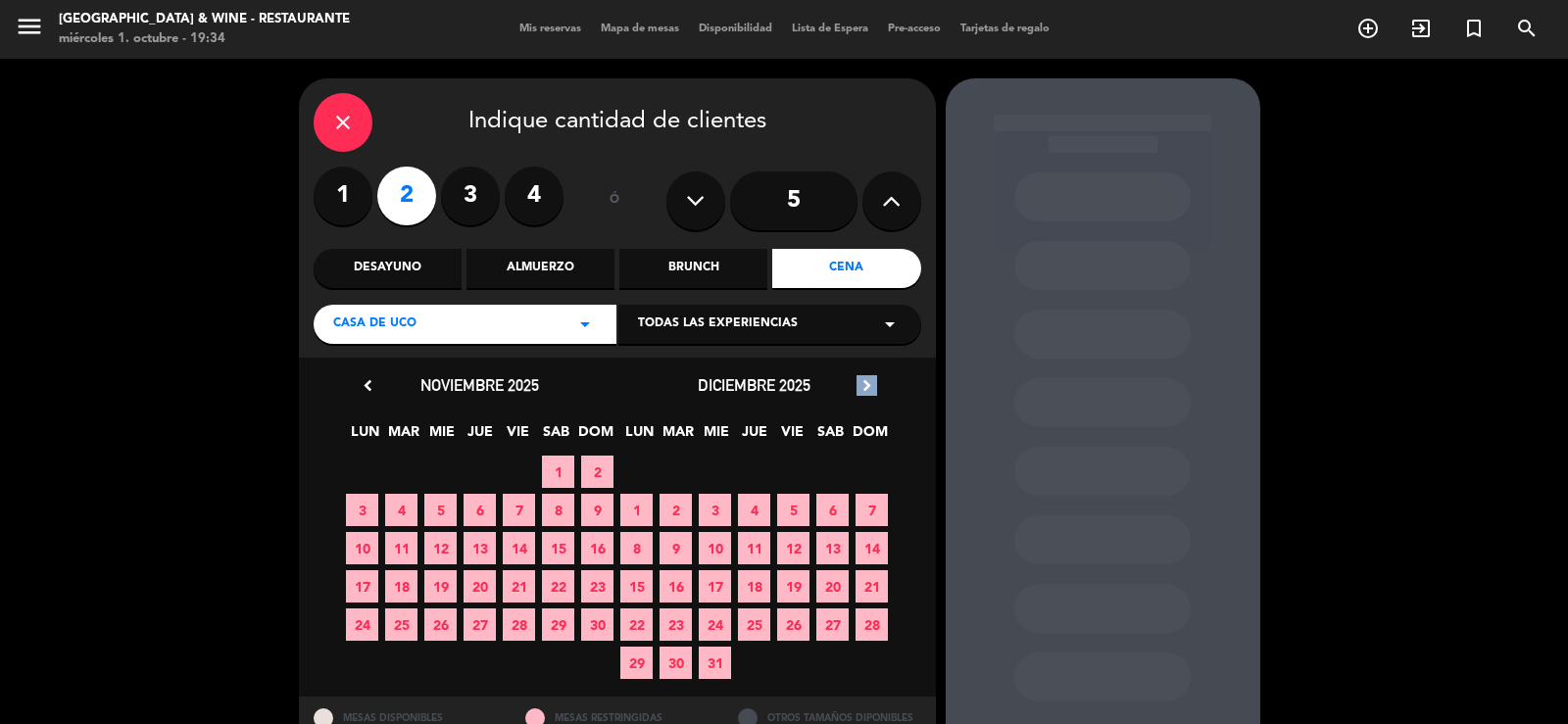
click at [869, 385] on icon "chevron_right" at bounding box center [867, 385] width 21 height 21
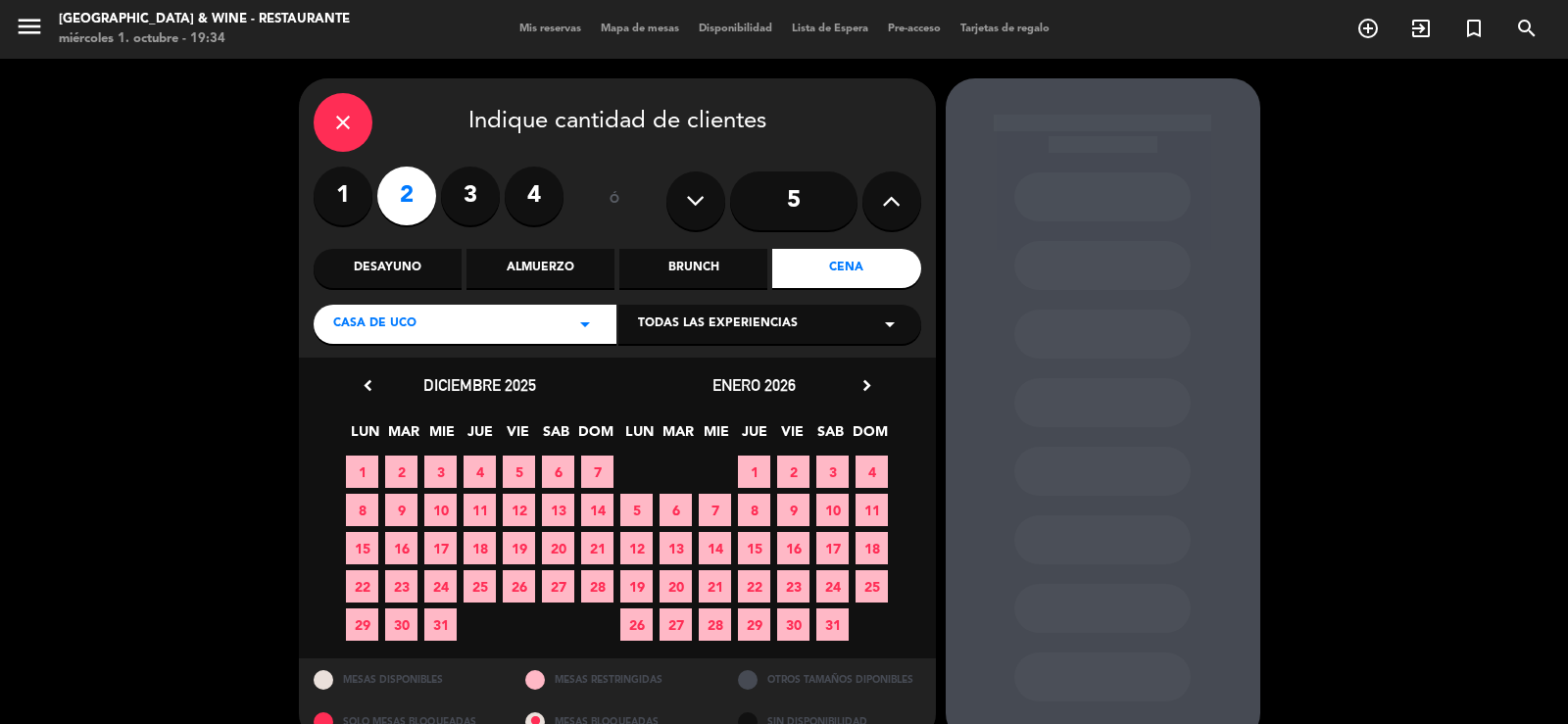
click at [790, 518] on span "9" at bounding box center [793, 510] width 32 height 32
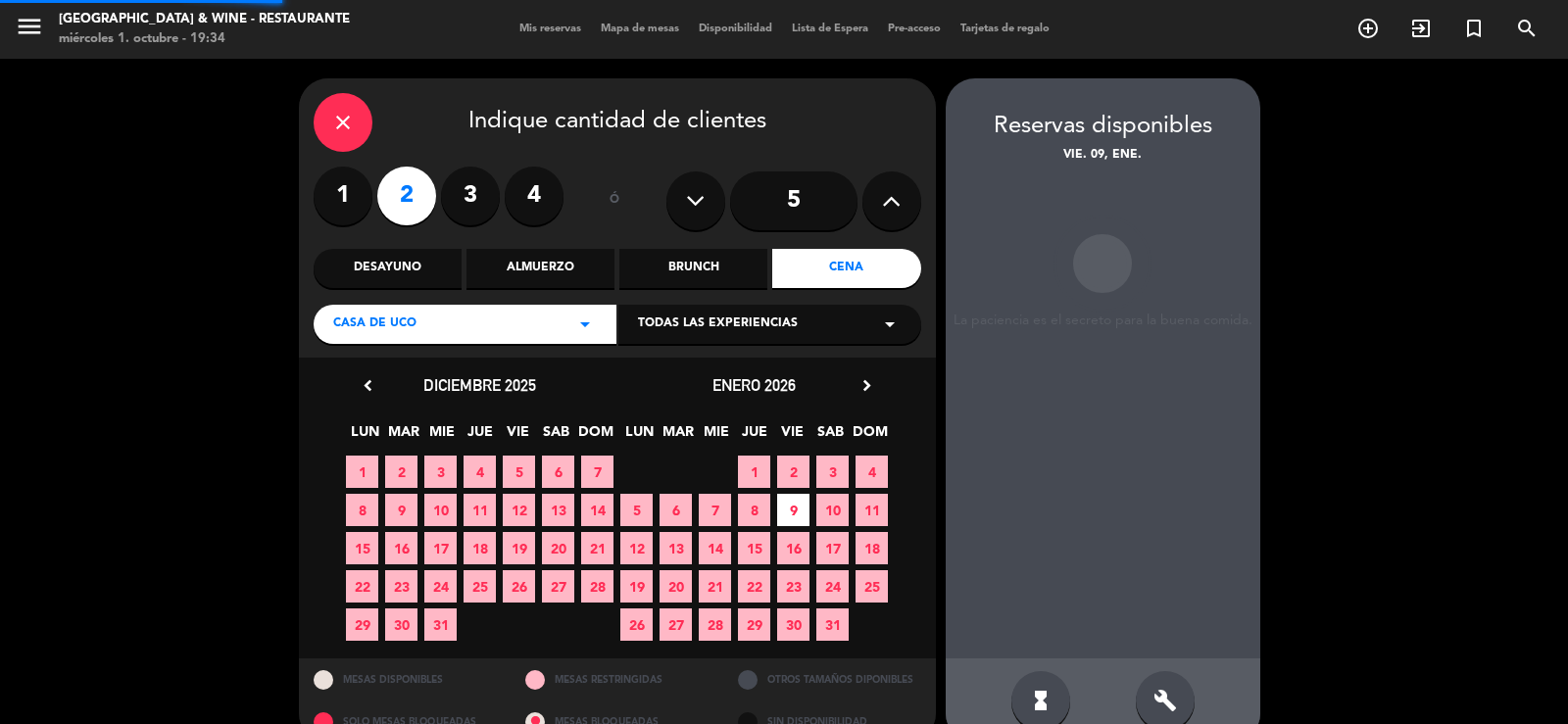
scroll to position [37, 0]
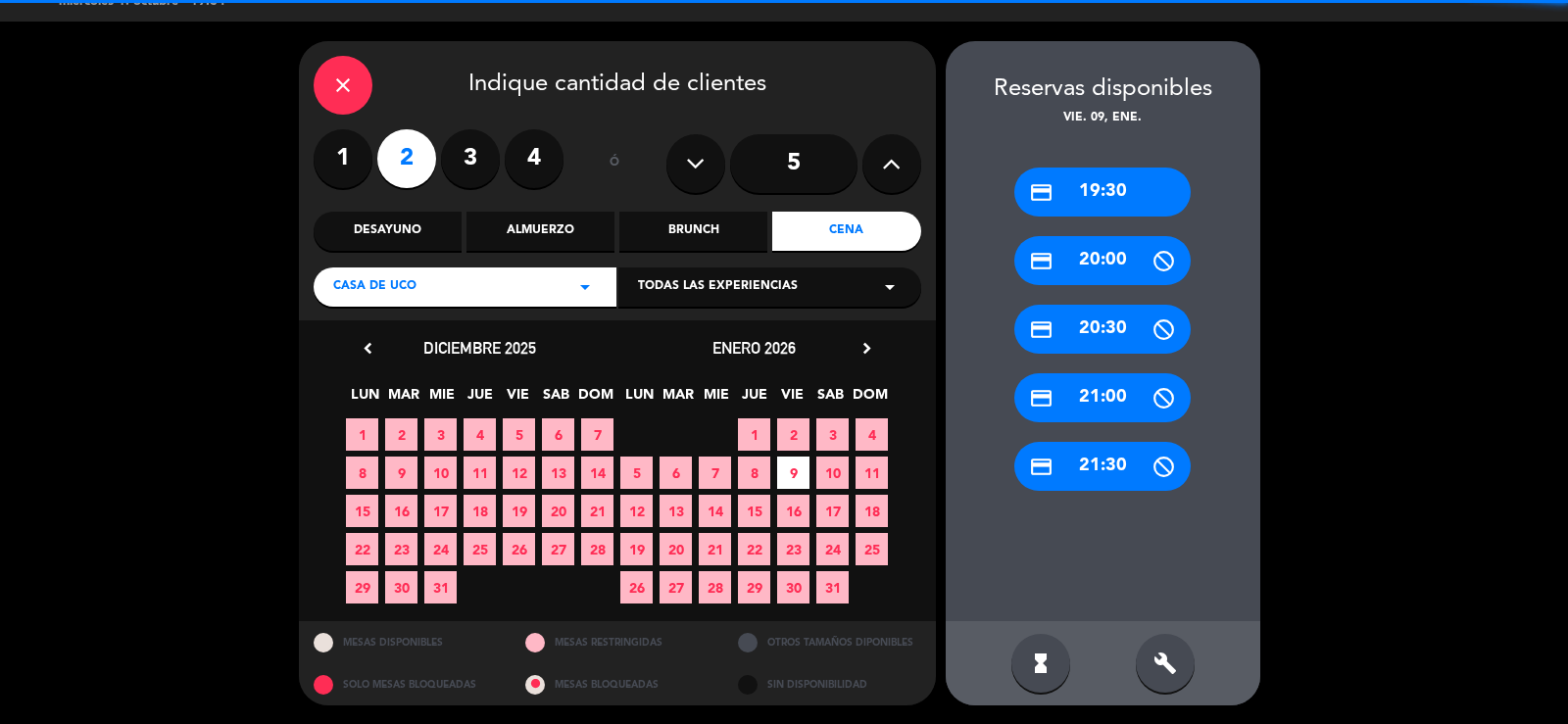
click at [1150, 657] on div "build" at bounding box center [1165, 663] width 59 height 59
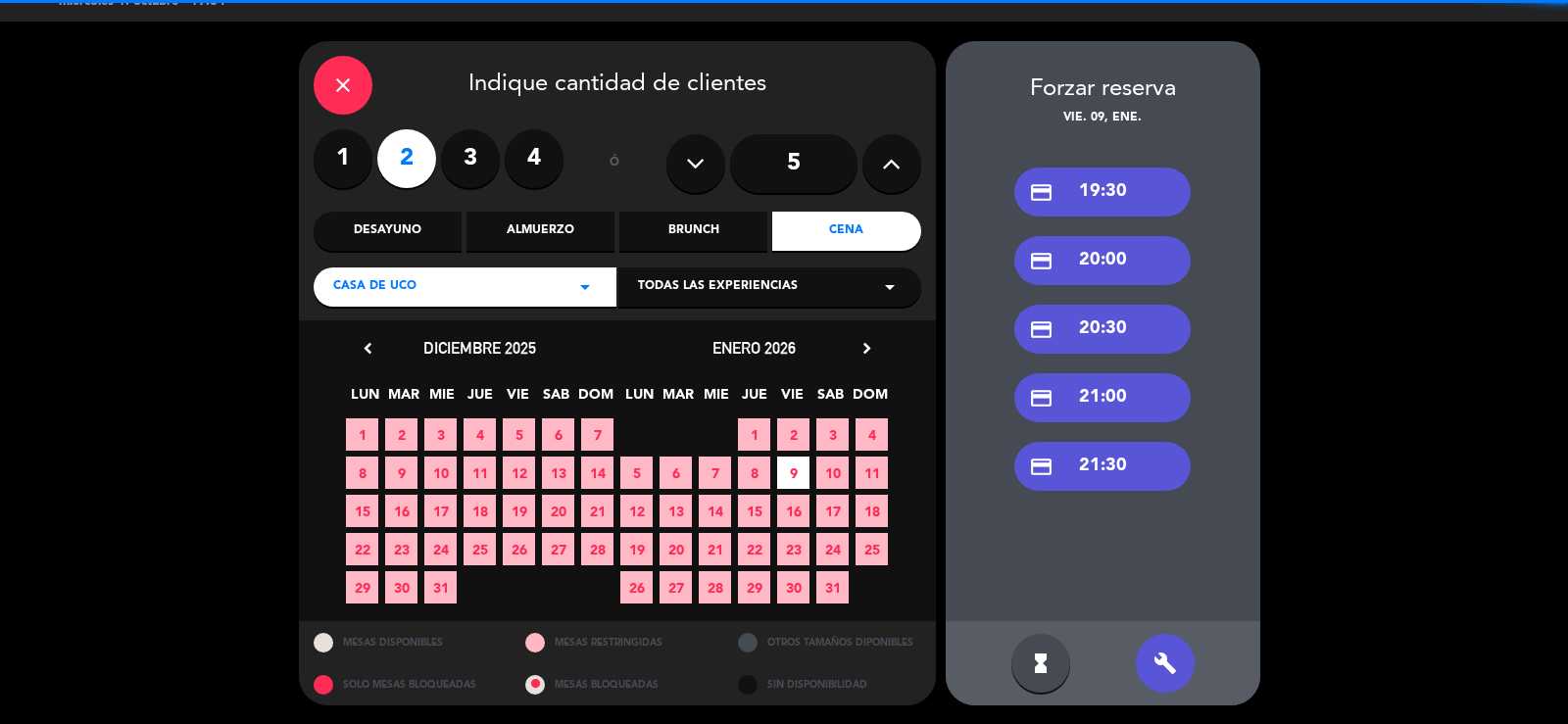
click at [1100, 339] on div "credit_card 20:30" at bounding box center [1102, 329] width 177 height 49
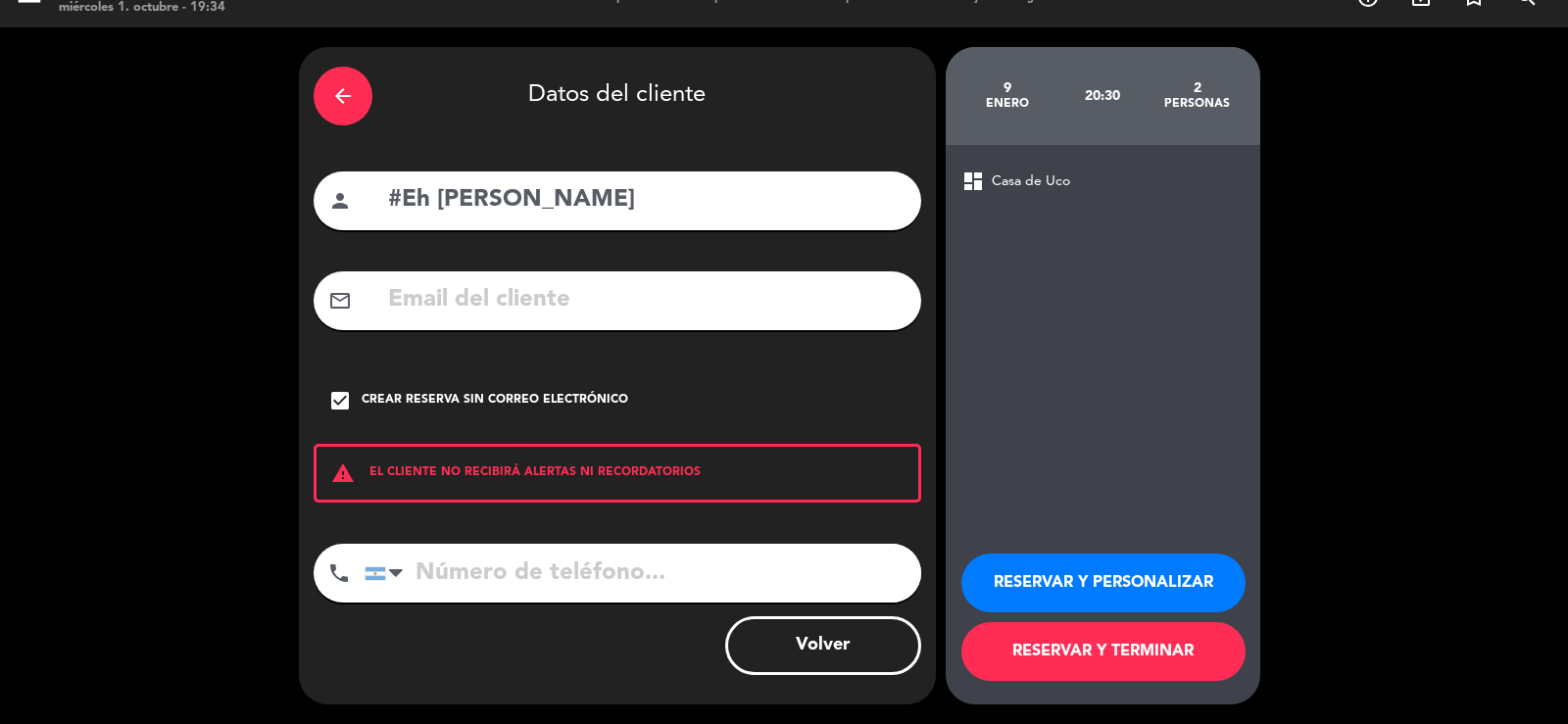
click at [1112, 654] on button "RESERVAR Y TERMINAR" at bounding box center [1103, 651] width 284 height 59
